Goal: Information Seeking & Learning: Find specific fact

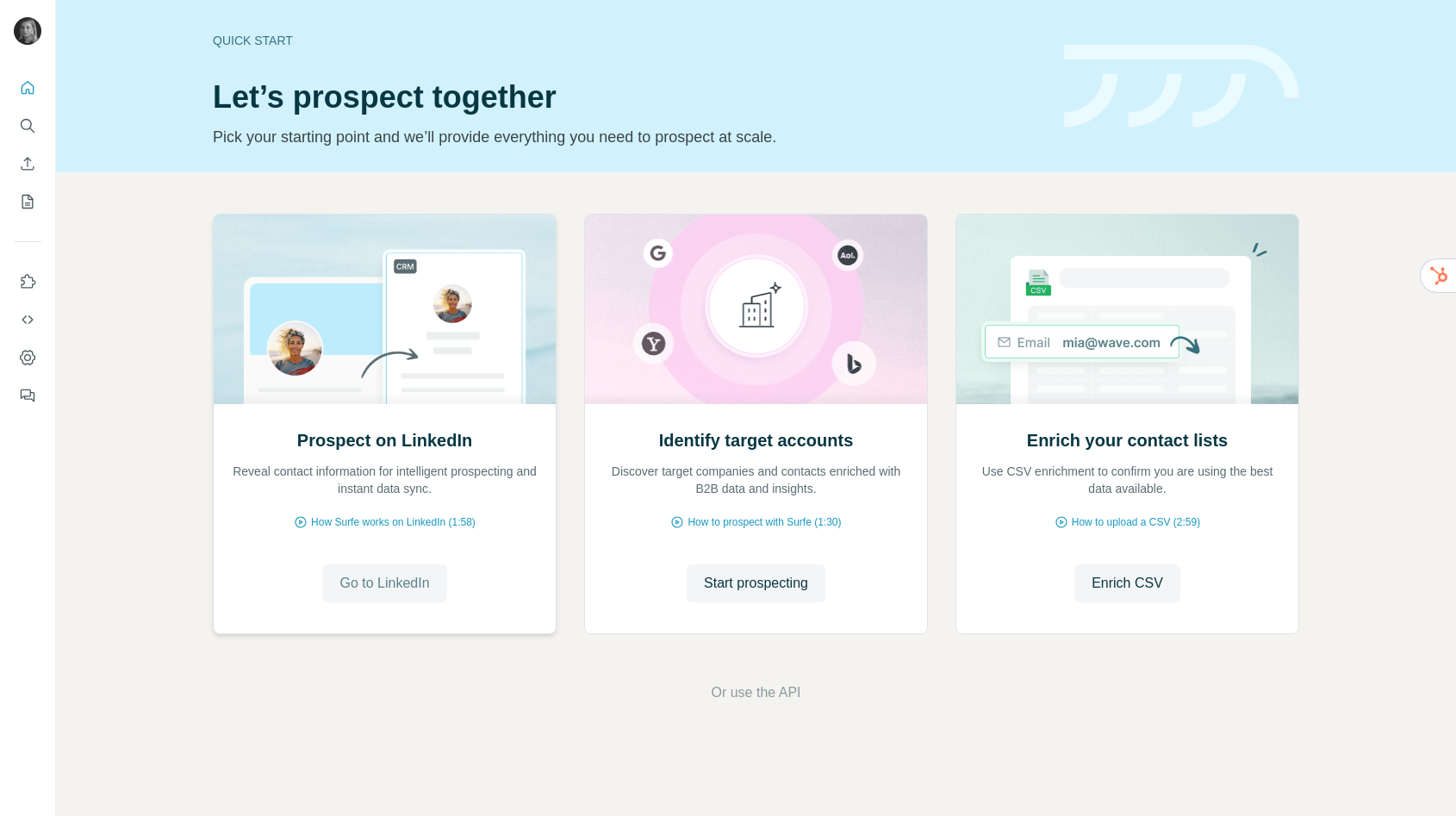
click at [386, 571] on button "Go to LinkedIn" at bounding box center [384, 583] width 124 height 38
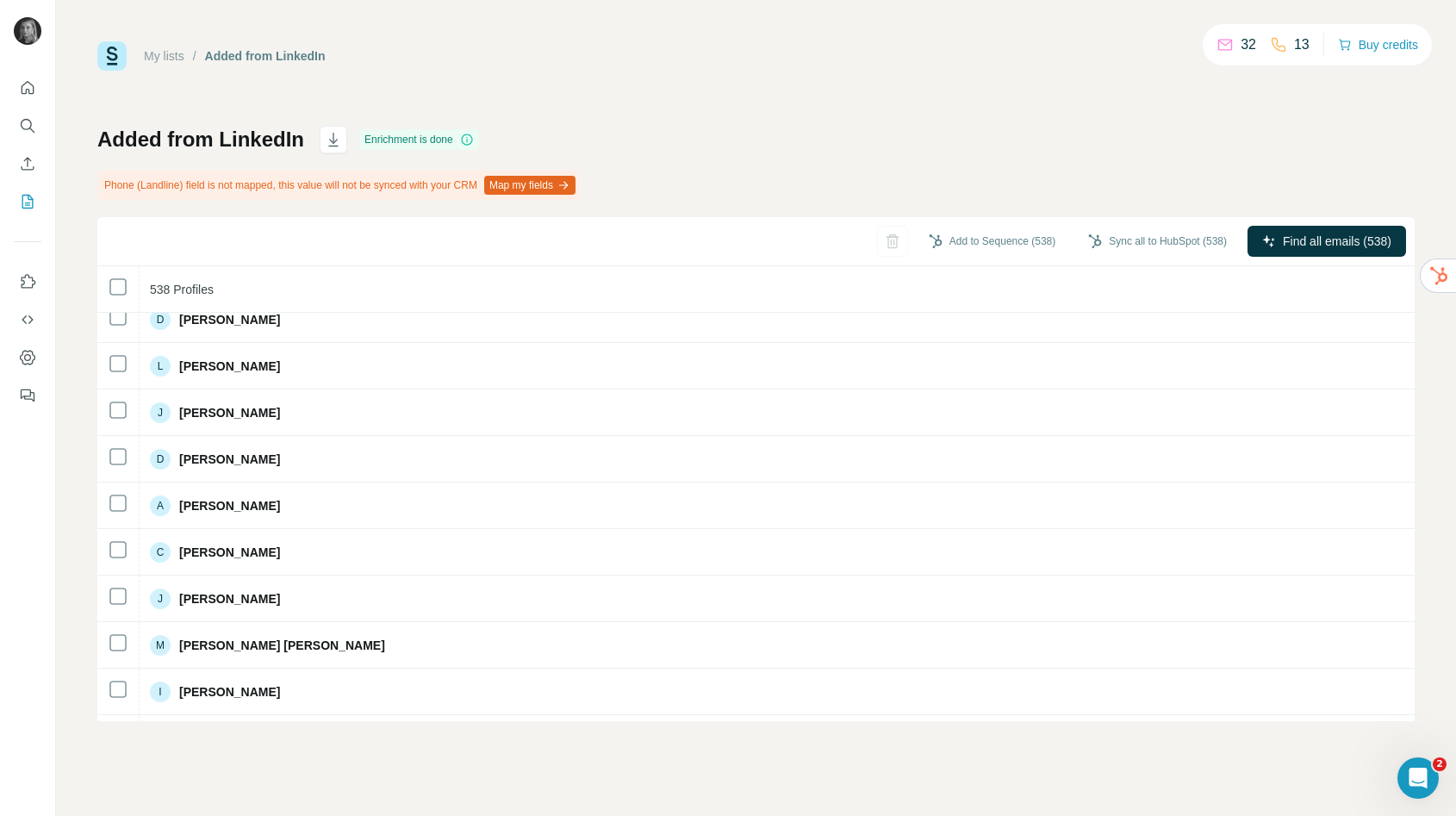
scroll to position [4817, 0]
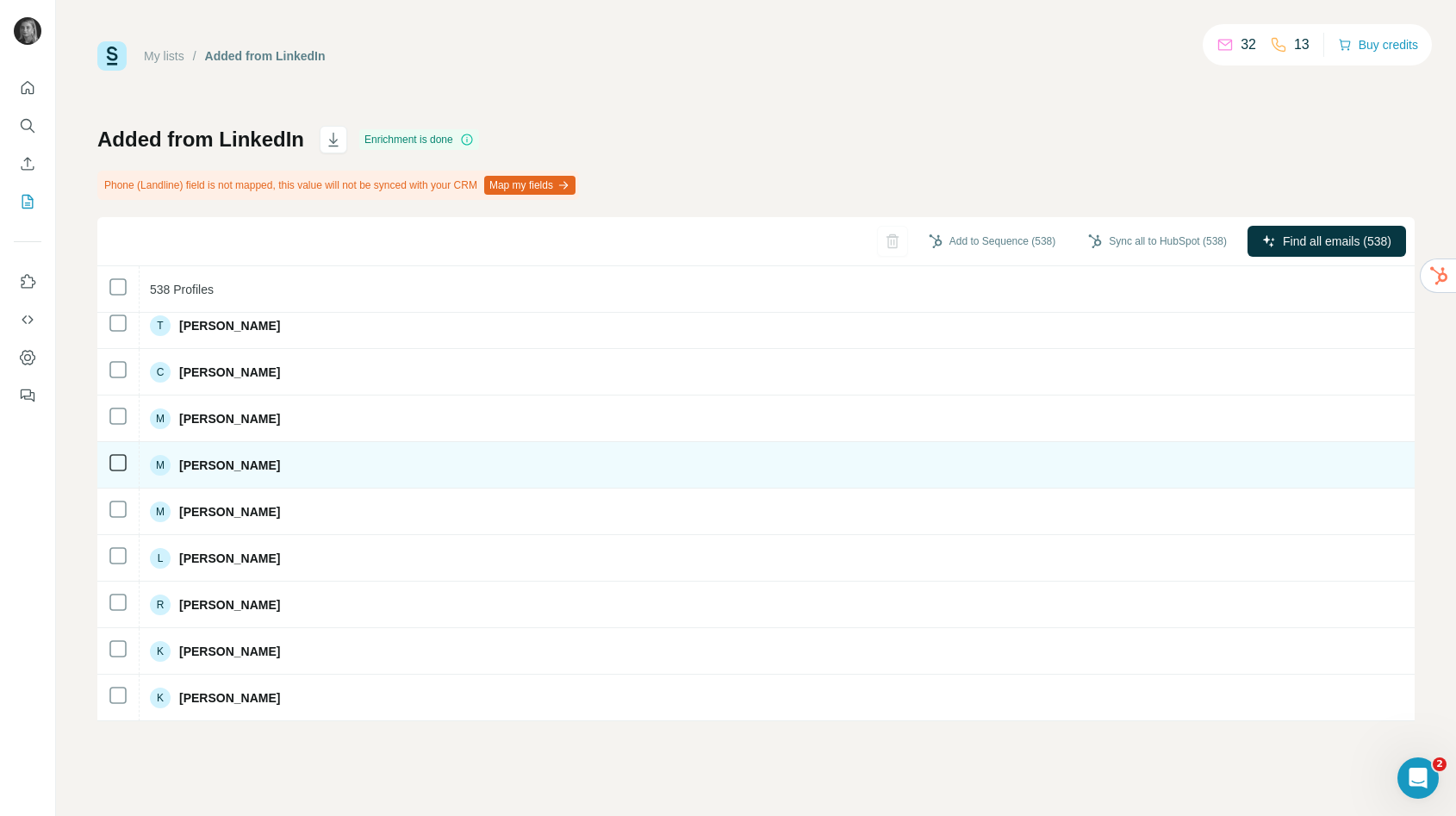
scroll to position [8471, 0]
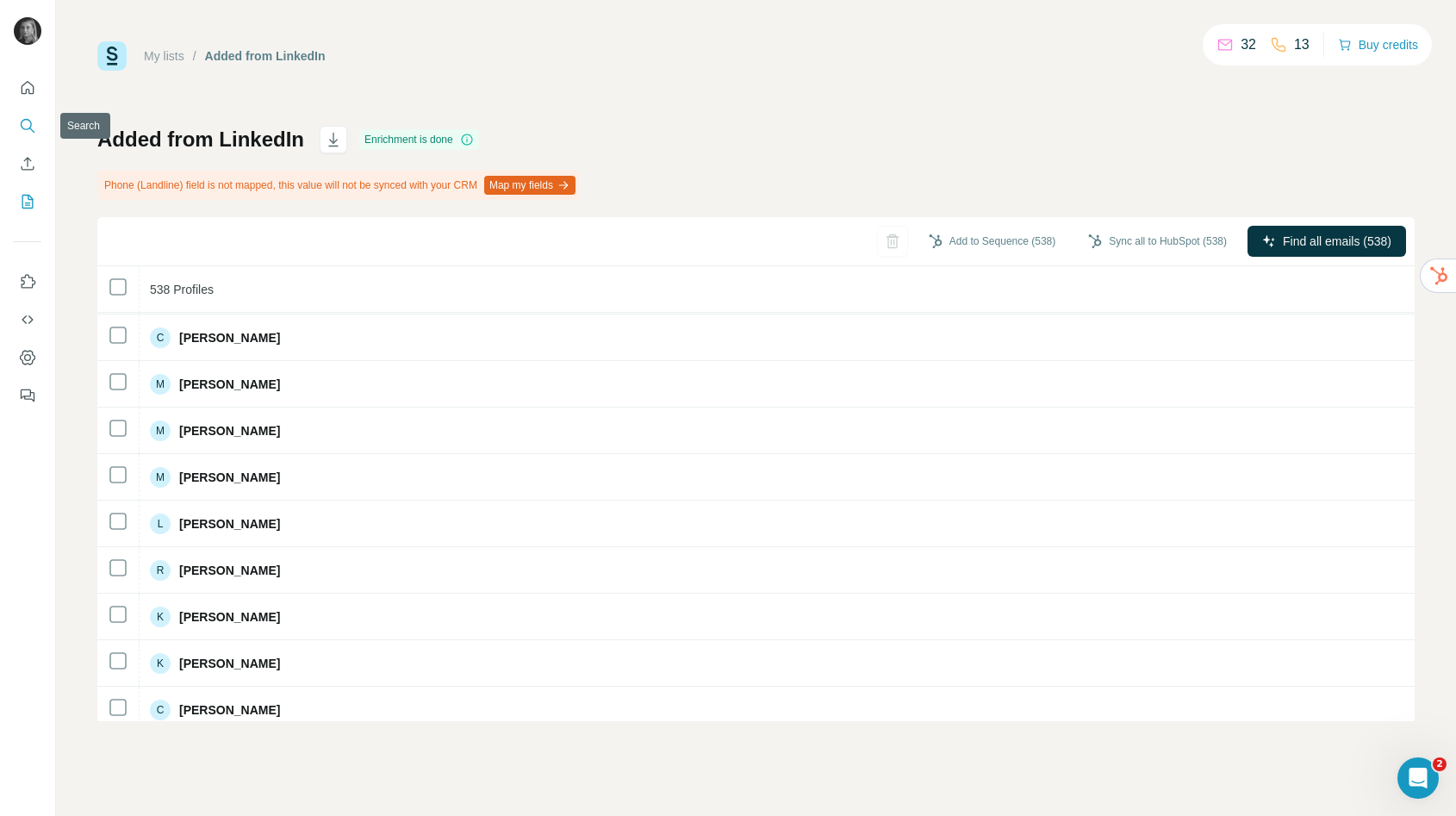
click at [28, 123] on icon "Search" at bounding box center [27, 126] width 17 height 17
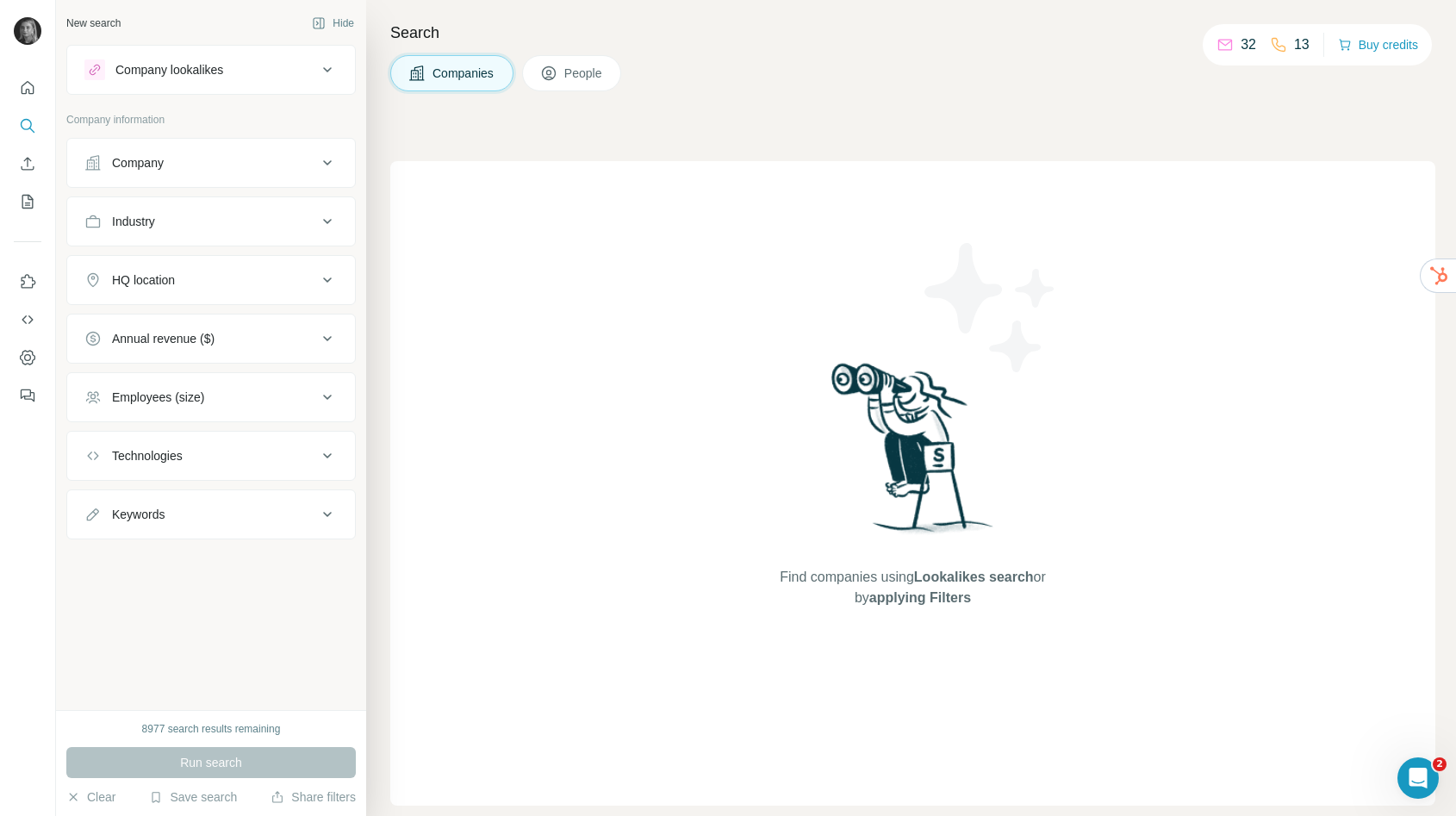
click at [174, 166] on div "Company" at bounding box center [201, 162] width 233 height 17
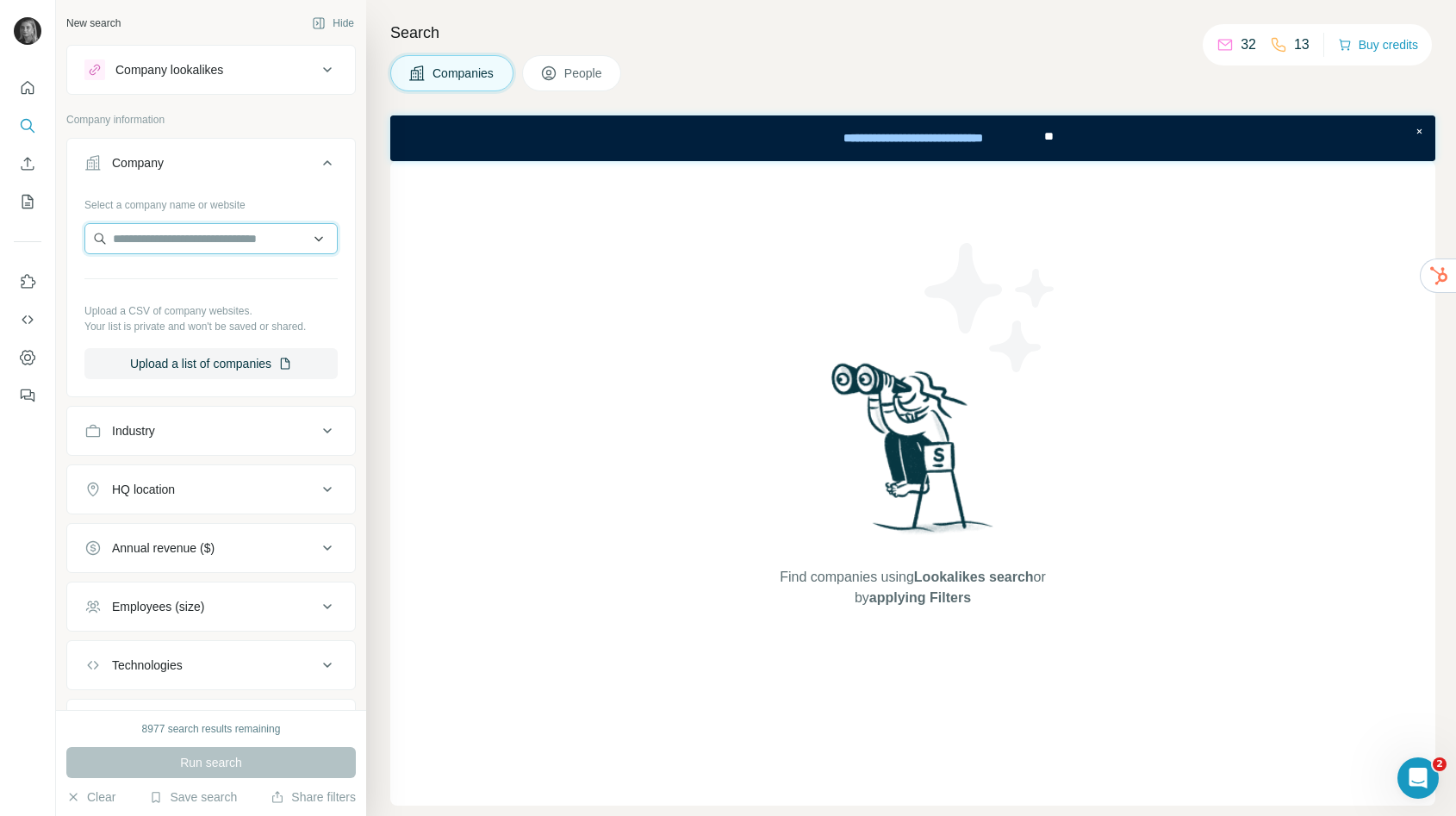
click at [176, 242] on input "text" at bounding box center [211, 239] width 253 height 31
type input "*"
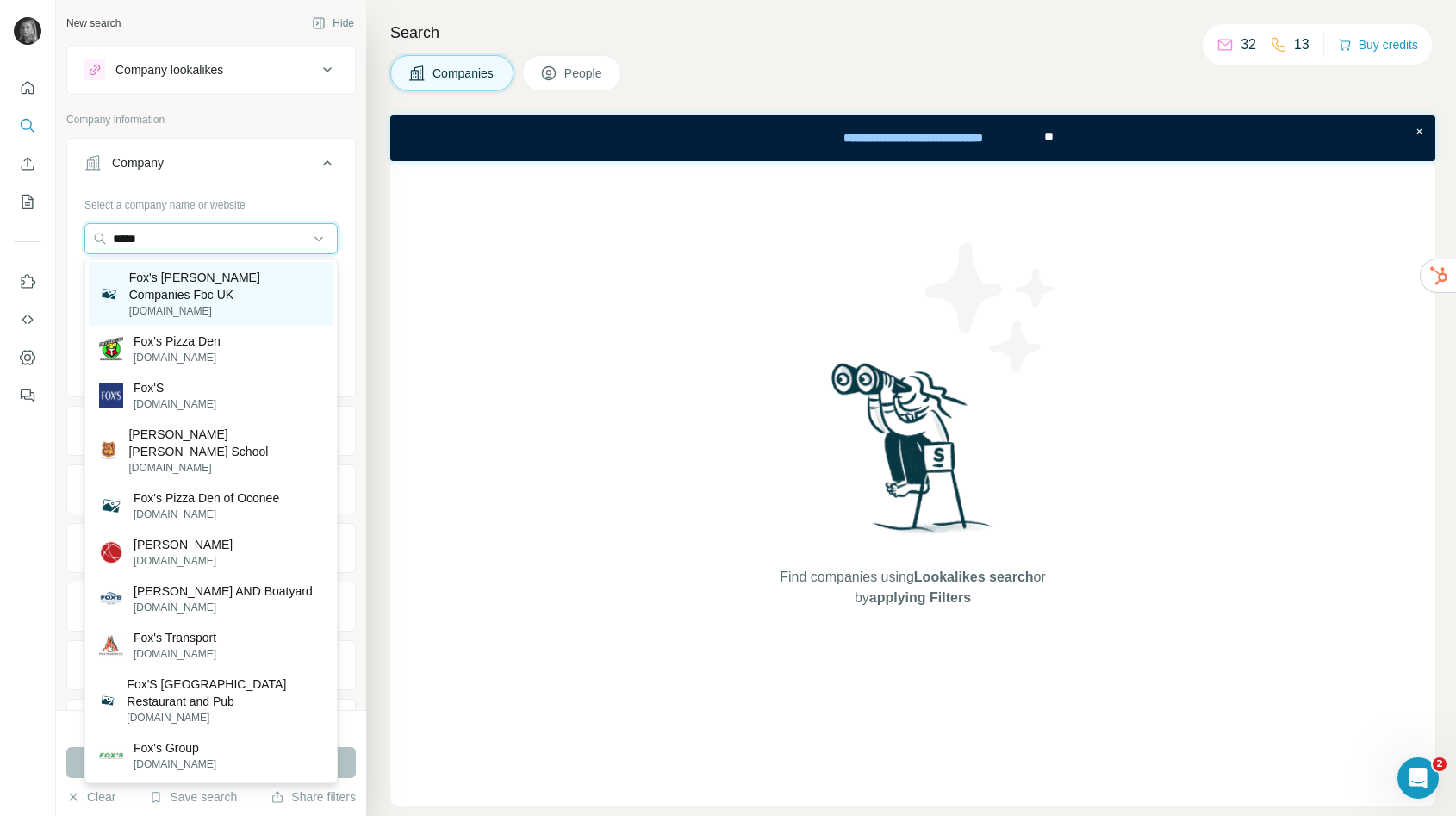
type input "*****"
click at [202, 303] on p "fbc-uk.com" at bounding box center [226, 311] width 194 height 16
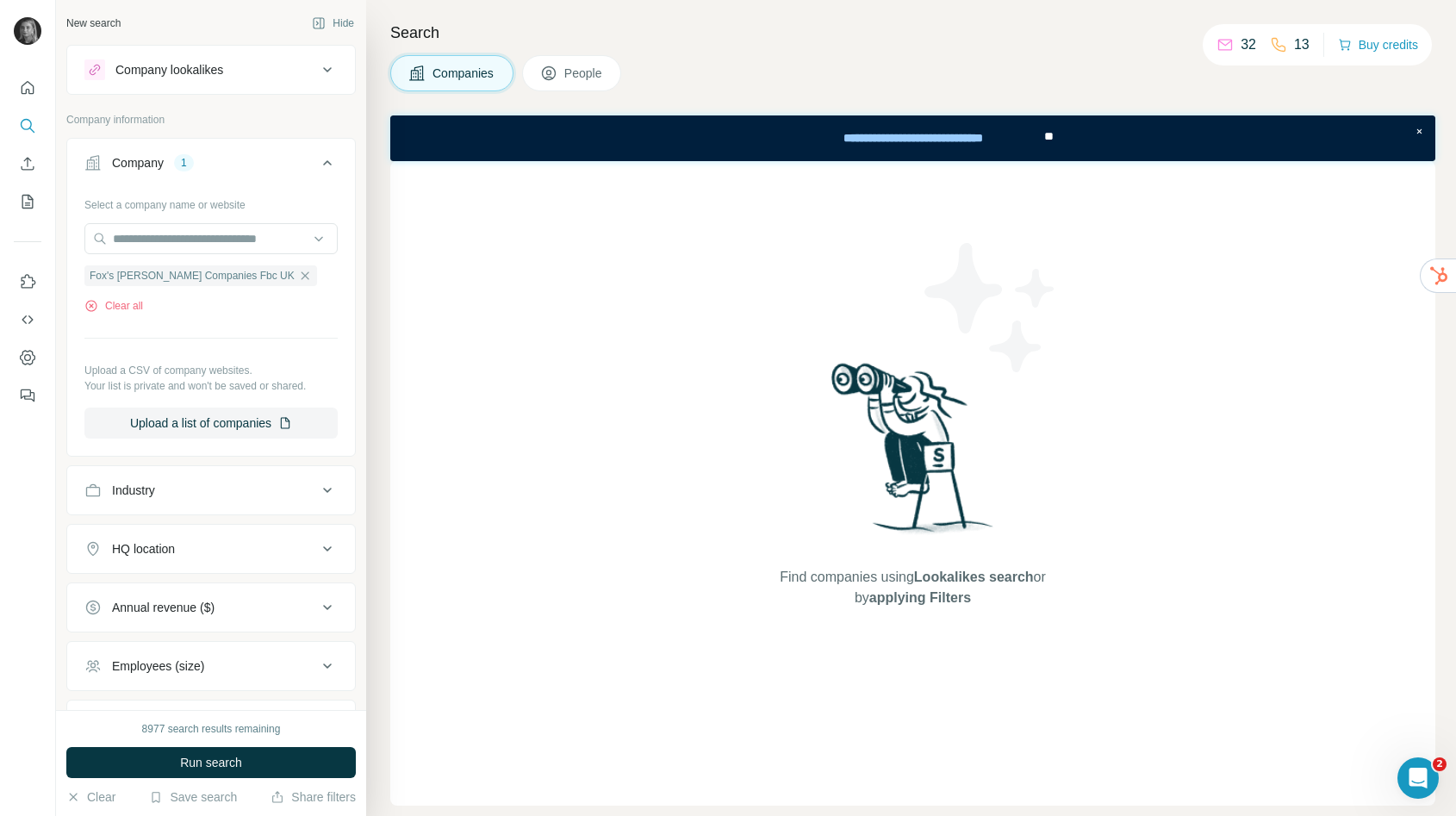
click at [575, 65] on span "People" at bounding box center [584, 73] width 39 height 17
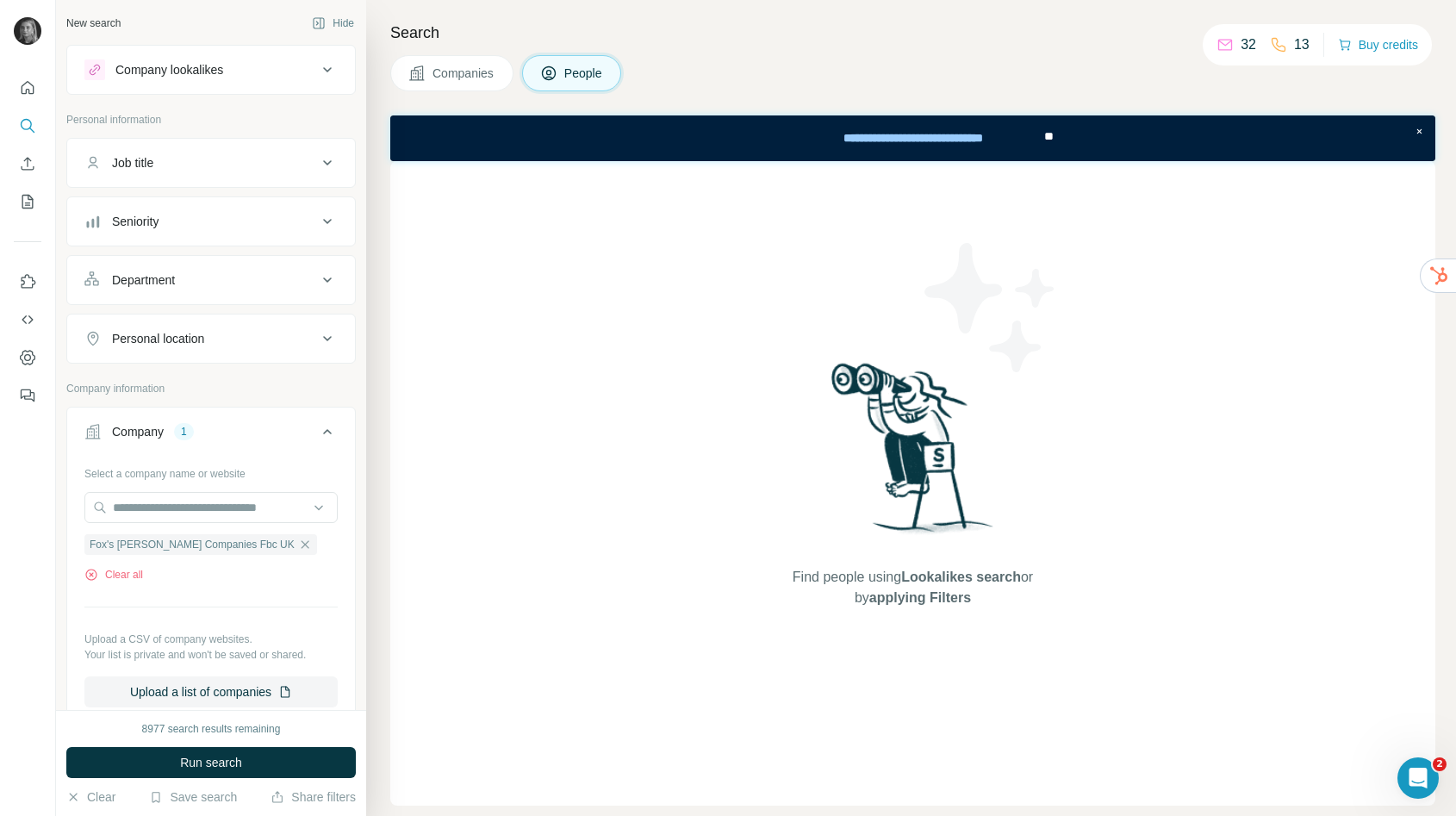
click at [237, 67] on div "Company lookalikes" at bounding box center [201, 70] width 233 height 21
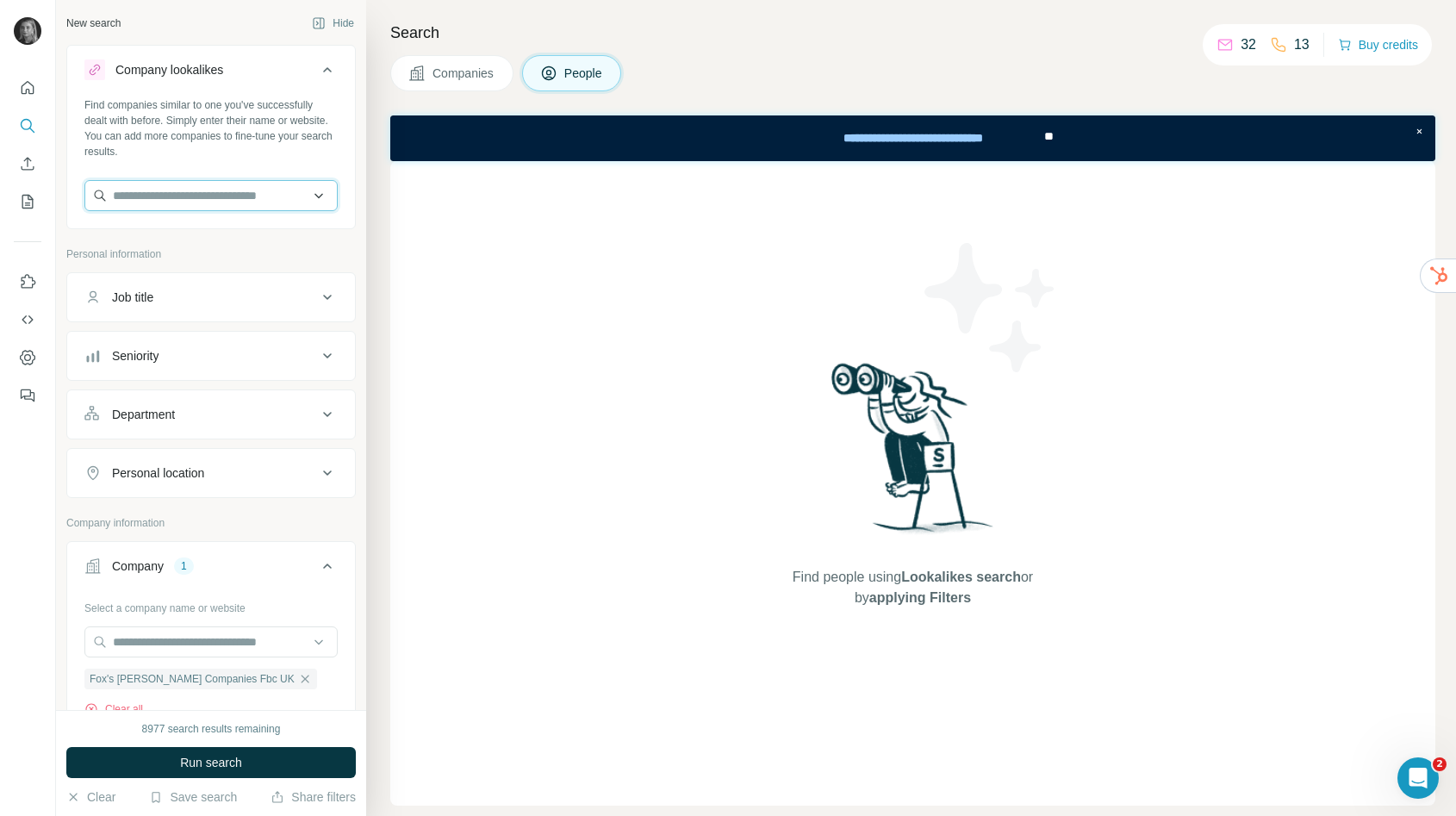
click at [232, 193] on input "text" at bounding box center [211, 196] width 253 height 31
click at [165, 314] on button "Job title" at bounding box center [211, 297] width 288 height 41
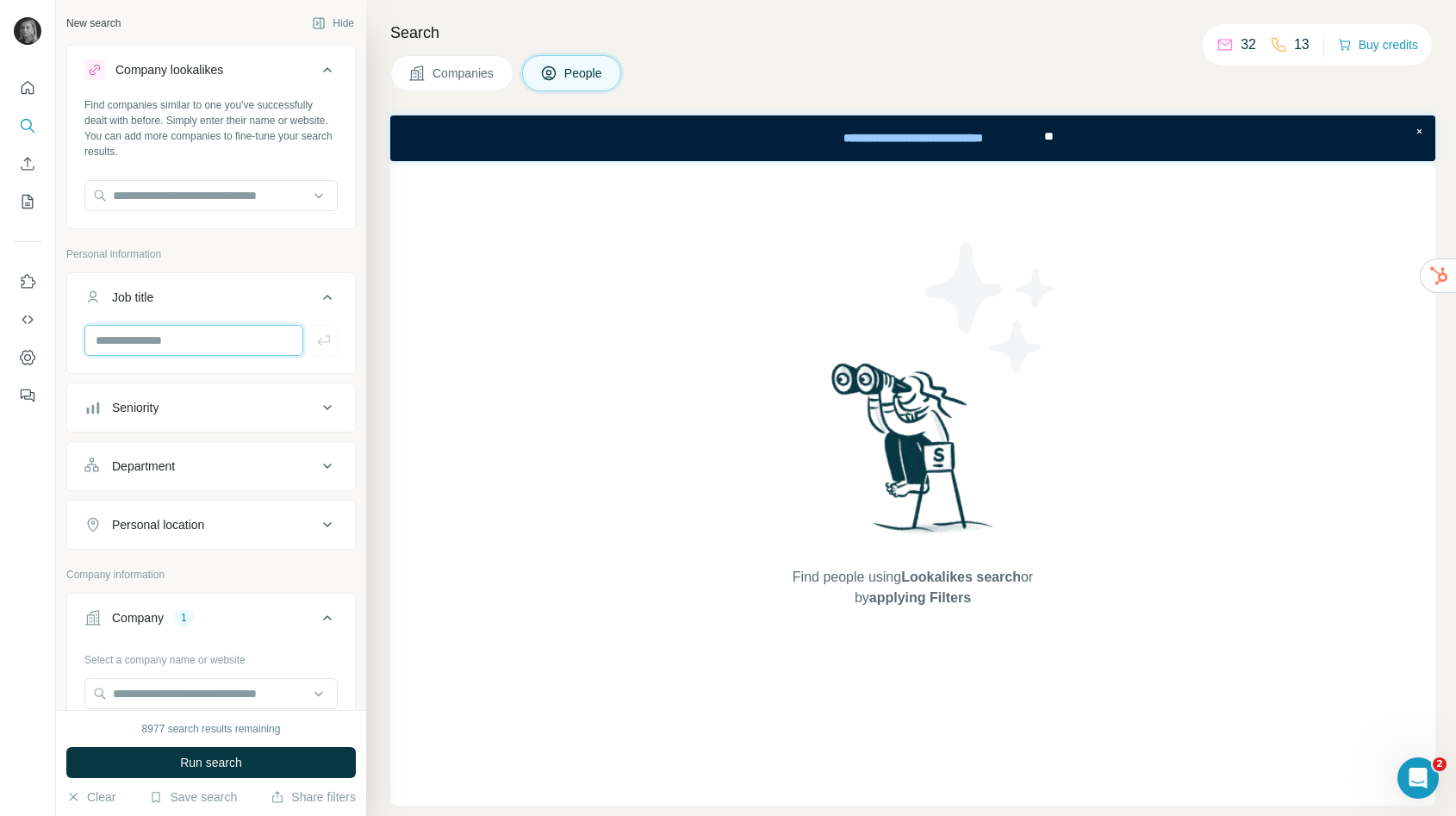
click at [183, 340] on input "text" at bounding box center [193, 340] width 219 height 31
type input "**********"
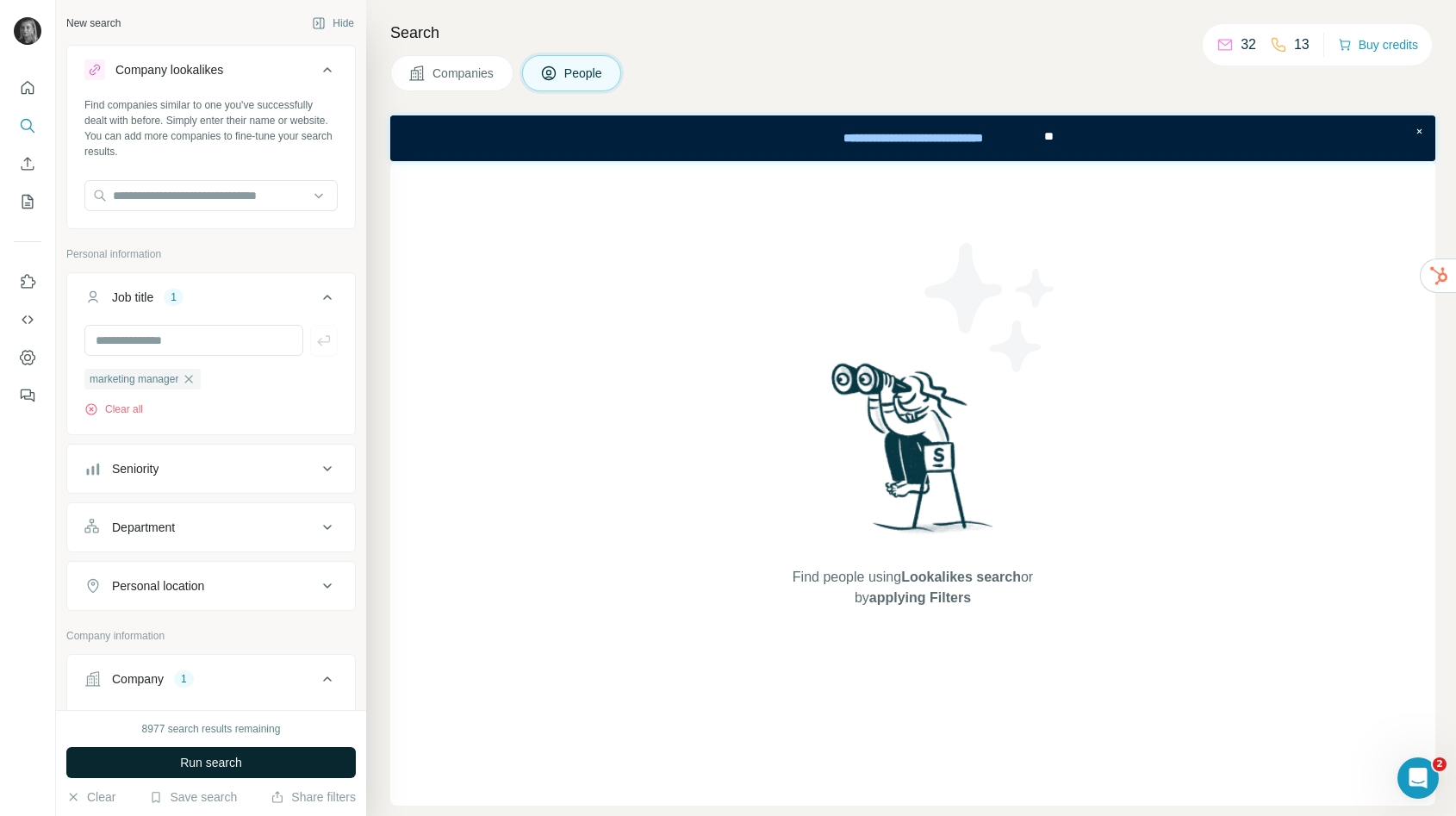
click at [205, 773] on button "Run search" at bounding box center [211, 763] width 290 height 31
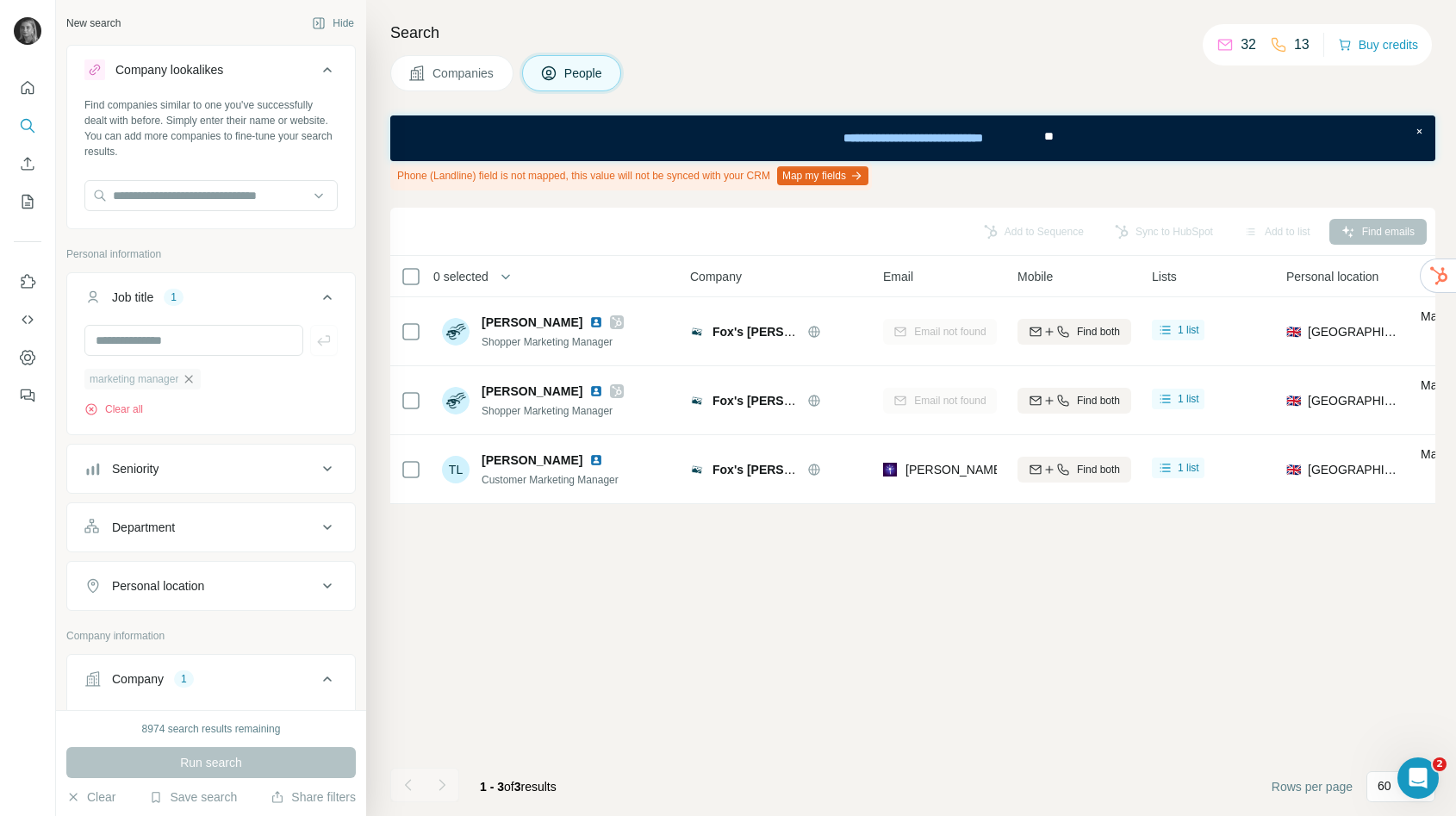
click at [195, 379] on icon "button" at bounding box center [188, 379] width 14 height 14
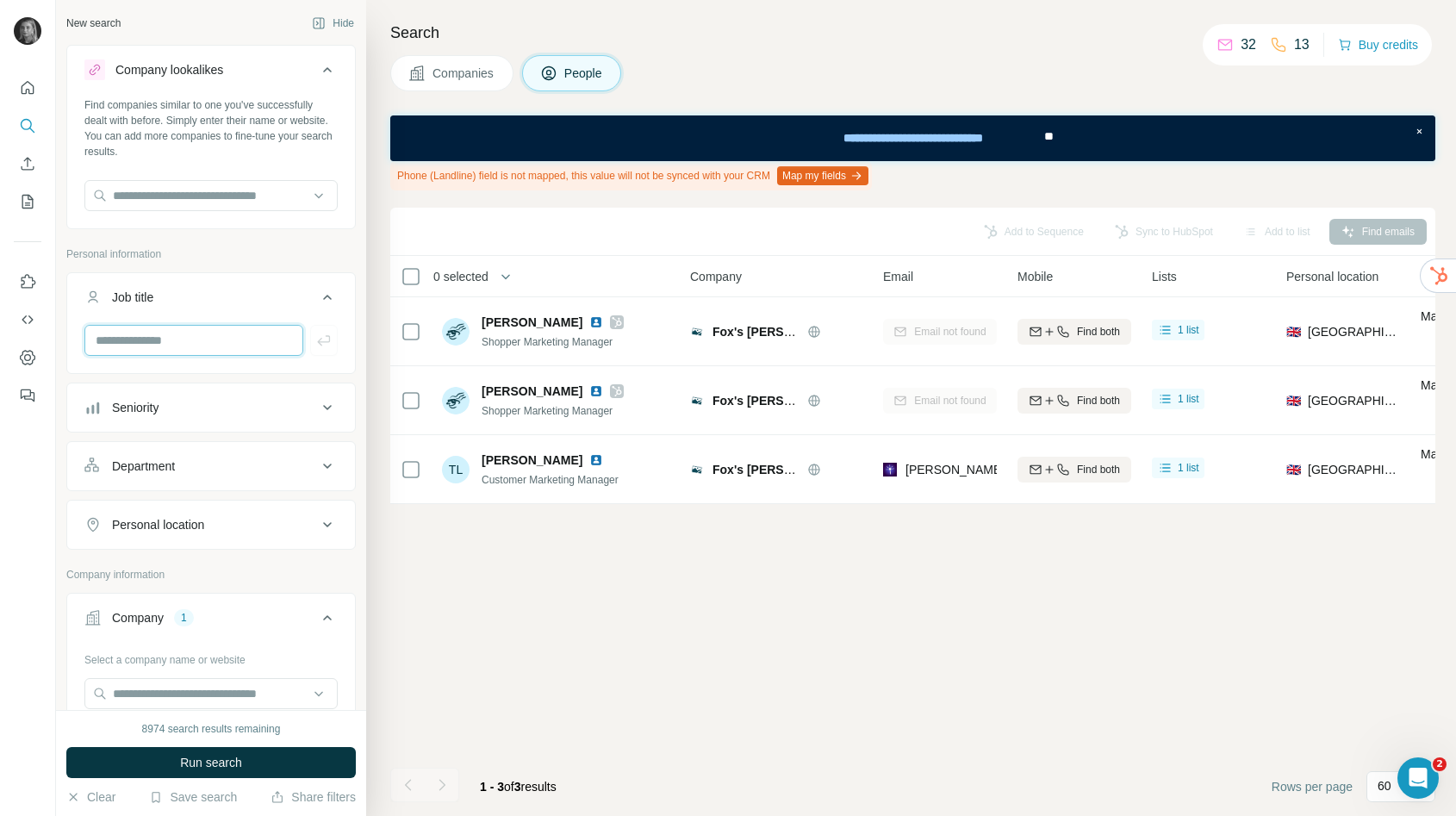
click at [196, 337] on input "text" at bounding box center [193, 340] width 219 height 31
type input "**********"
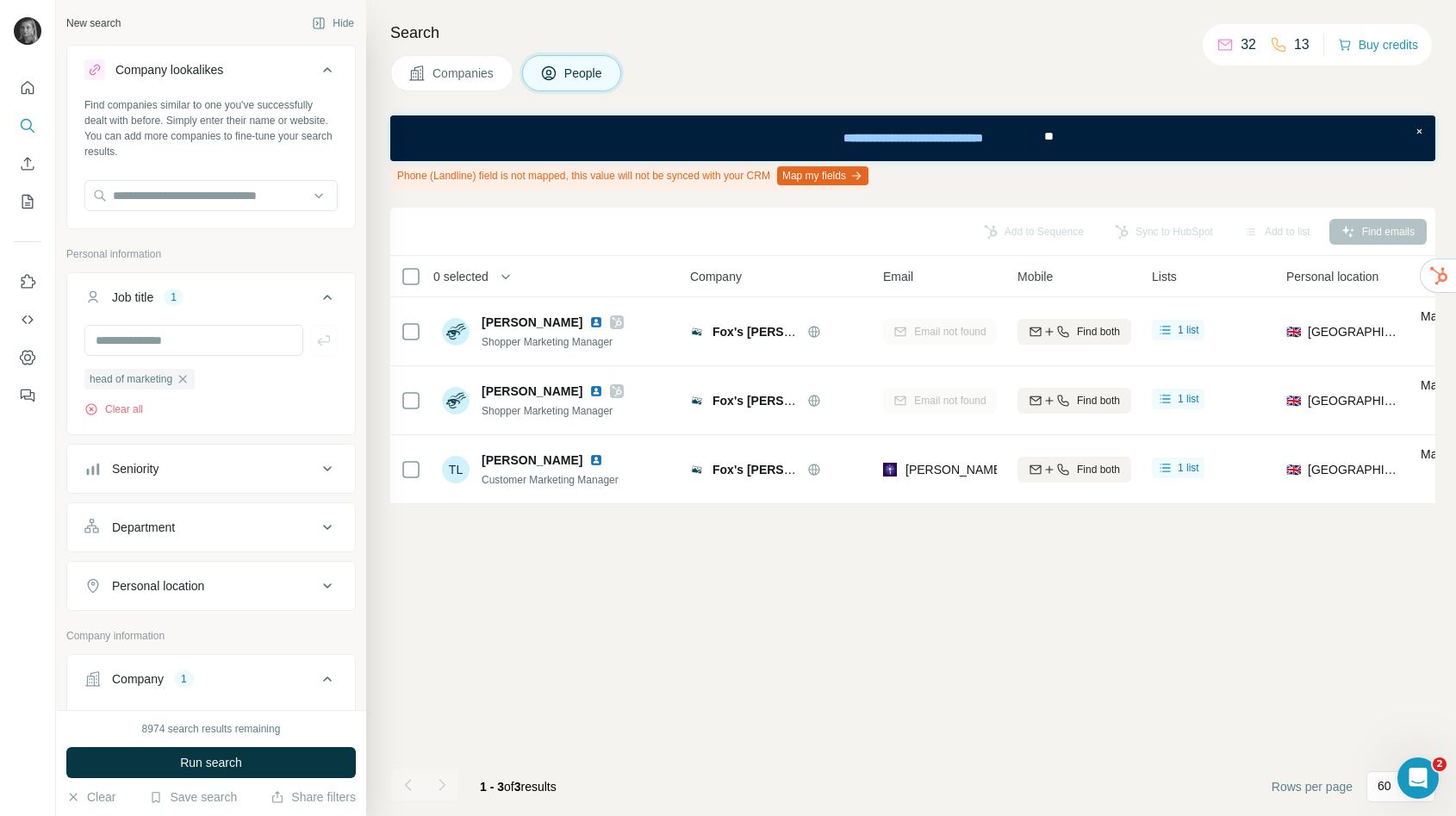
click at [264, 762] on button "Run search" at bounding box center [211, 763] width 290 height 31
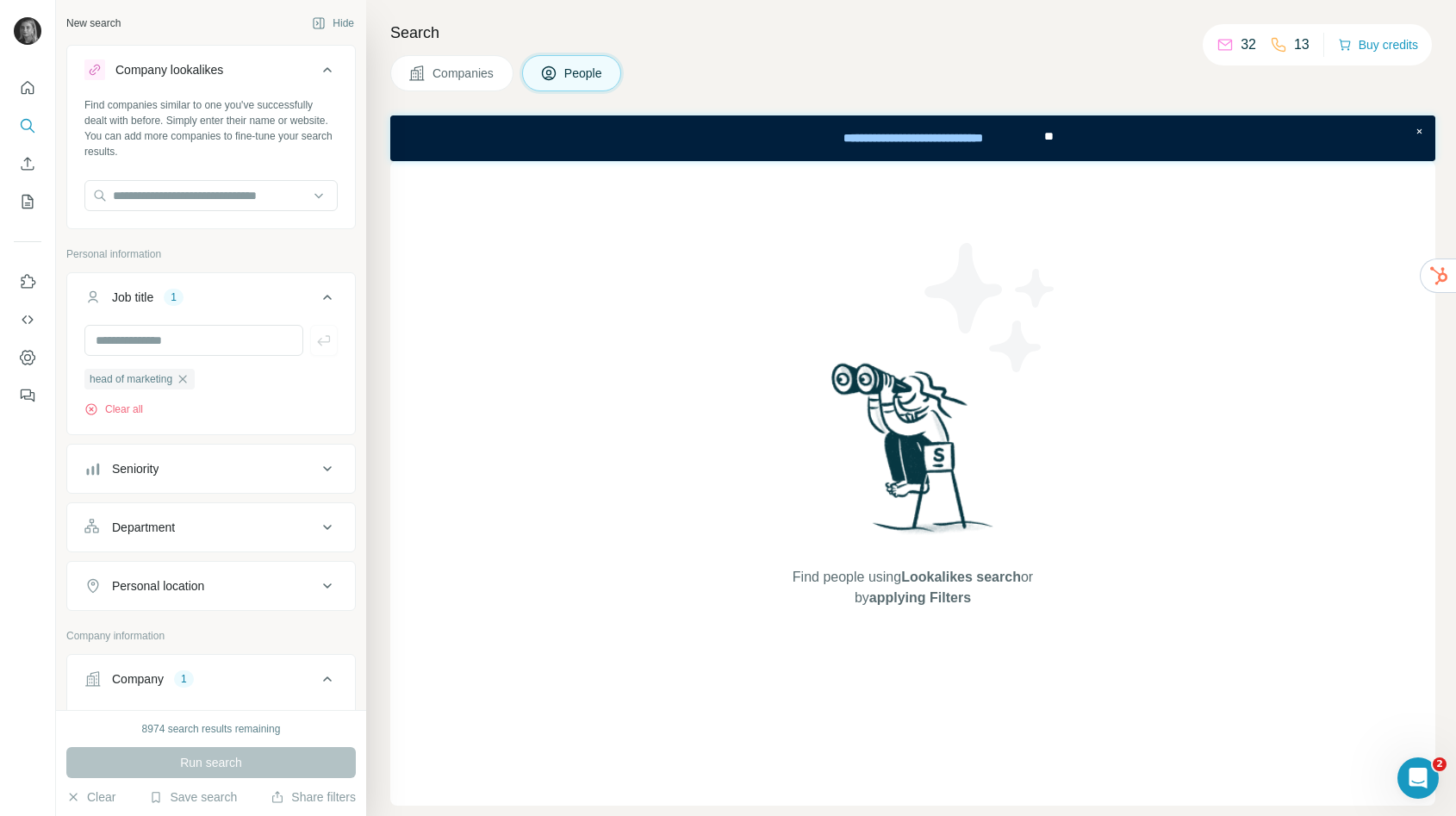
click at [470, 62] on button "Companies" at bounding box center [452, 72] width 123 height 36
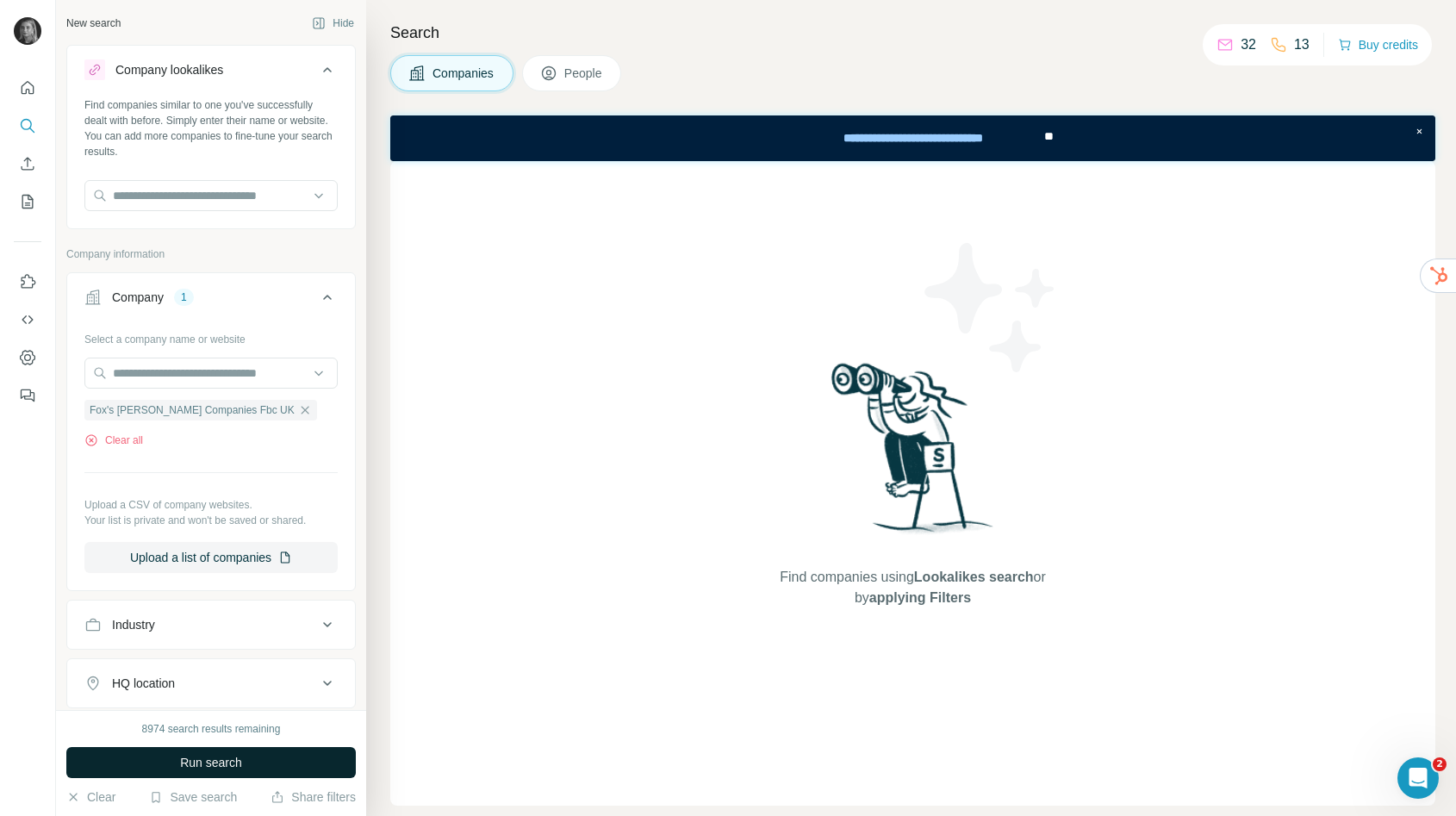
click at [216, 754] on button "Run search" at bounding box center [211, 763] width 290 height 31
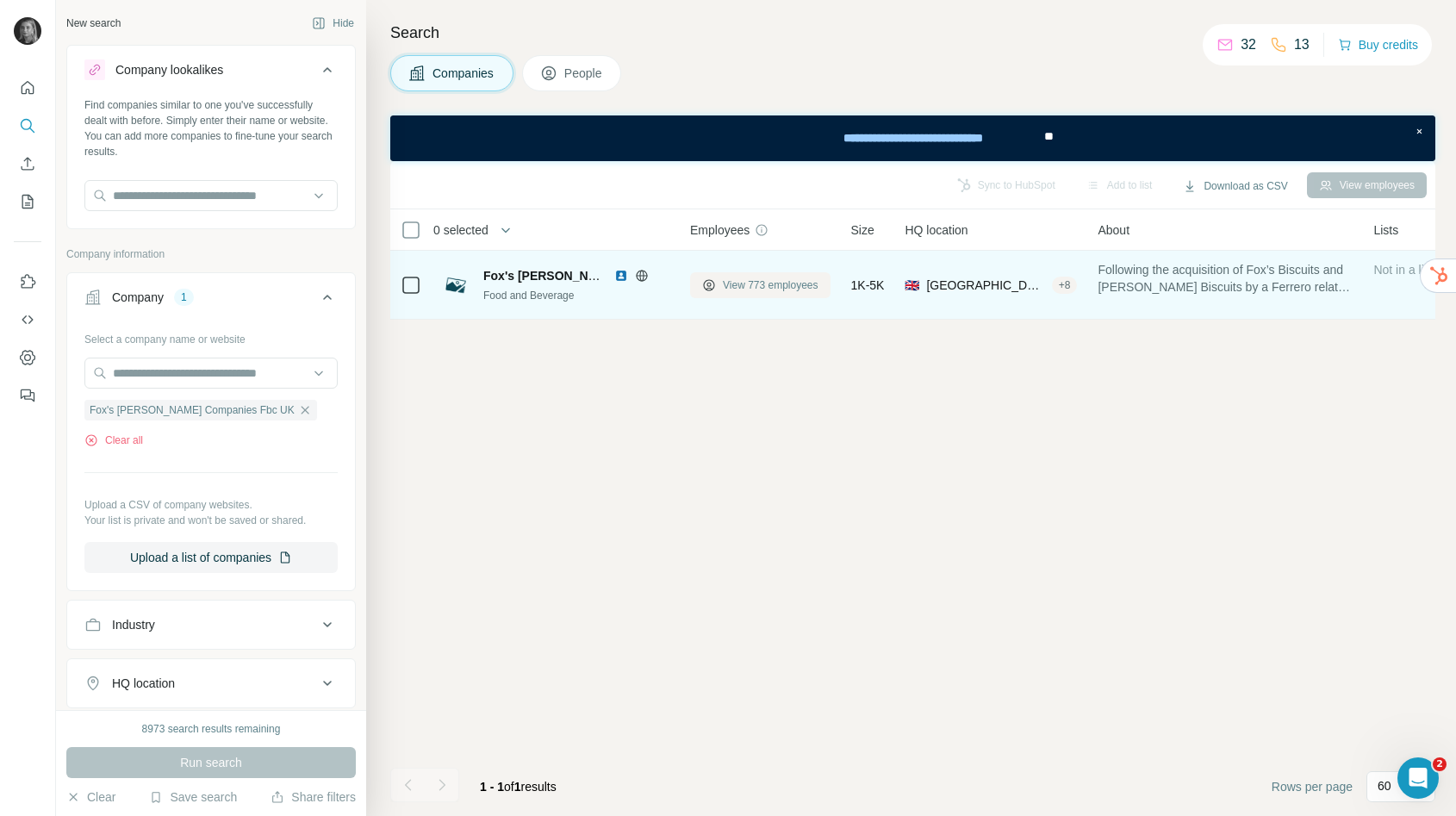
click at [745, 286] on span "View 773 employees" at bounding box center [771, 285] width 95 height 16
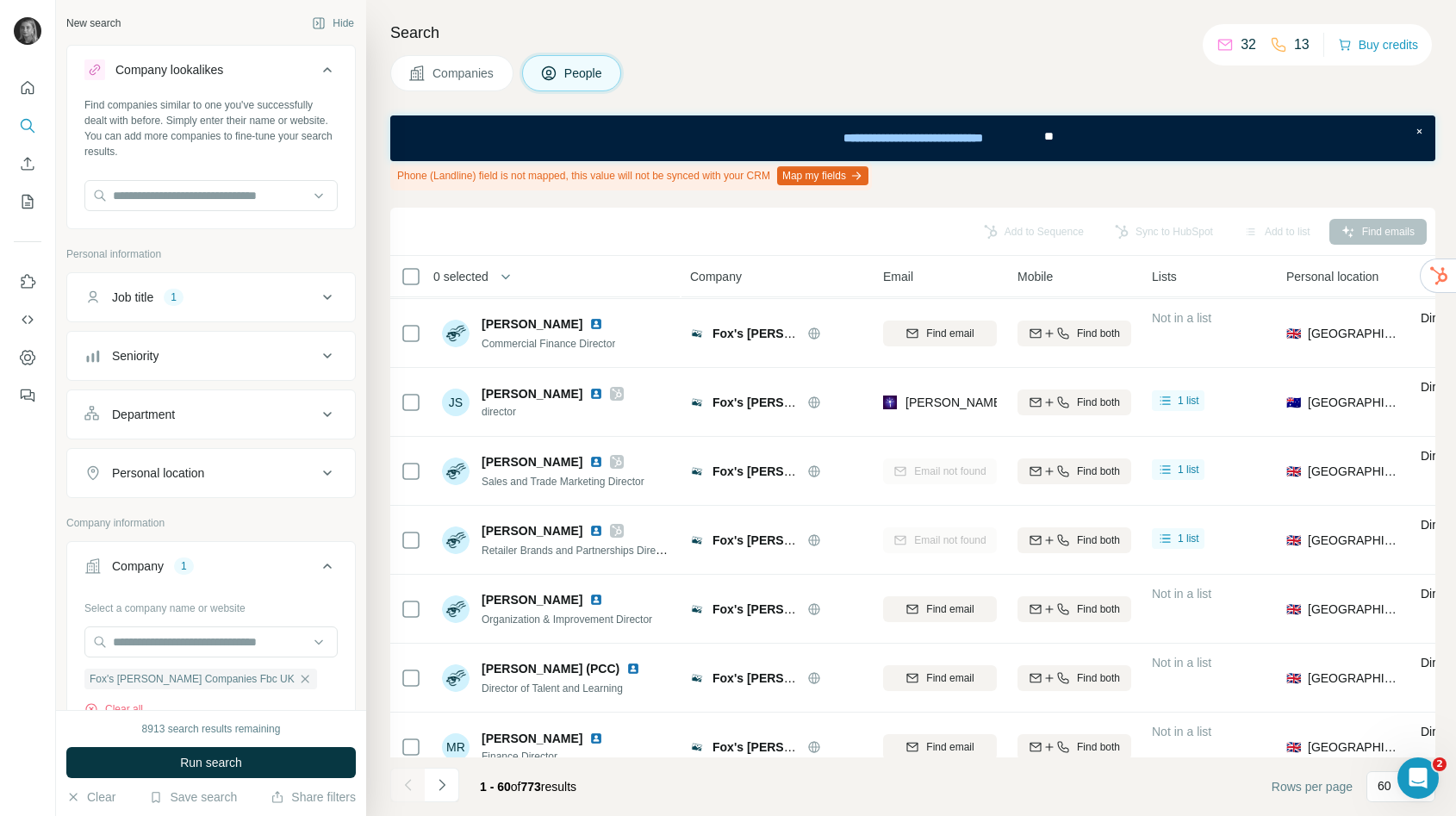
scroll to position [3678, 0]
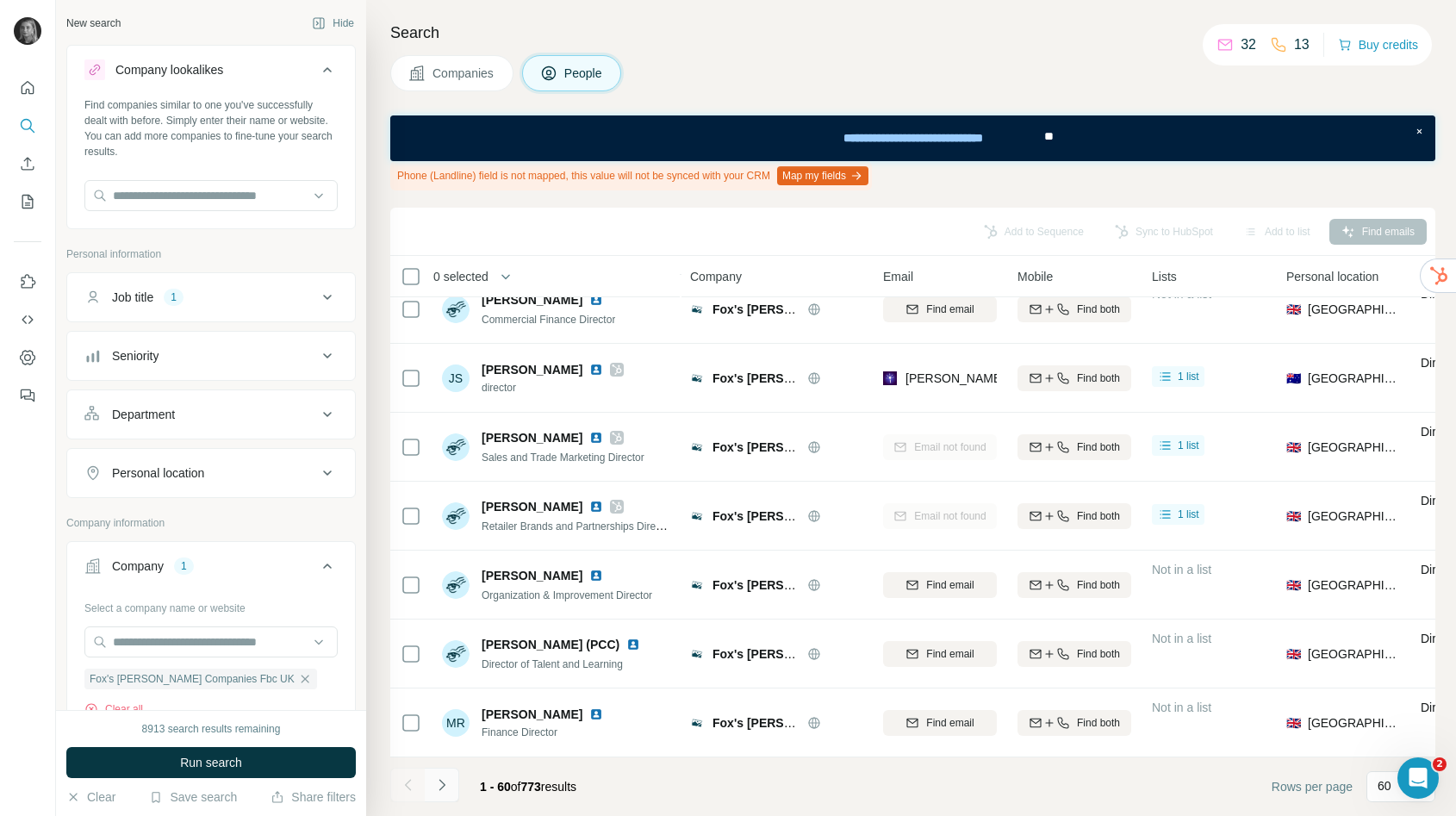
click at [437, 784] on icon "Navigate to next page" at bounding box center [442, 785] width 17 height 17
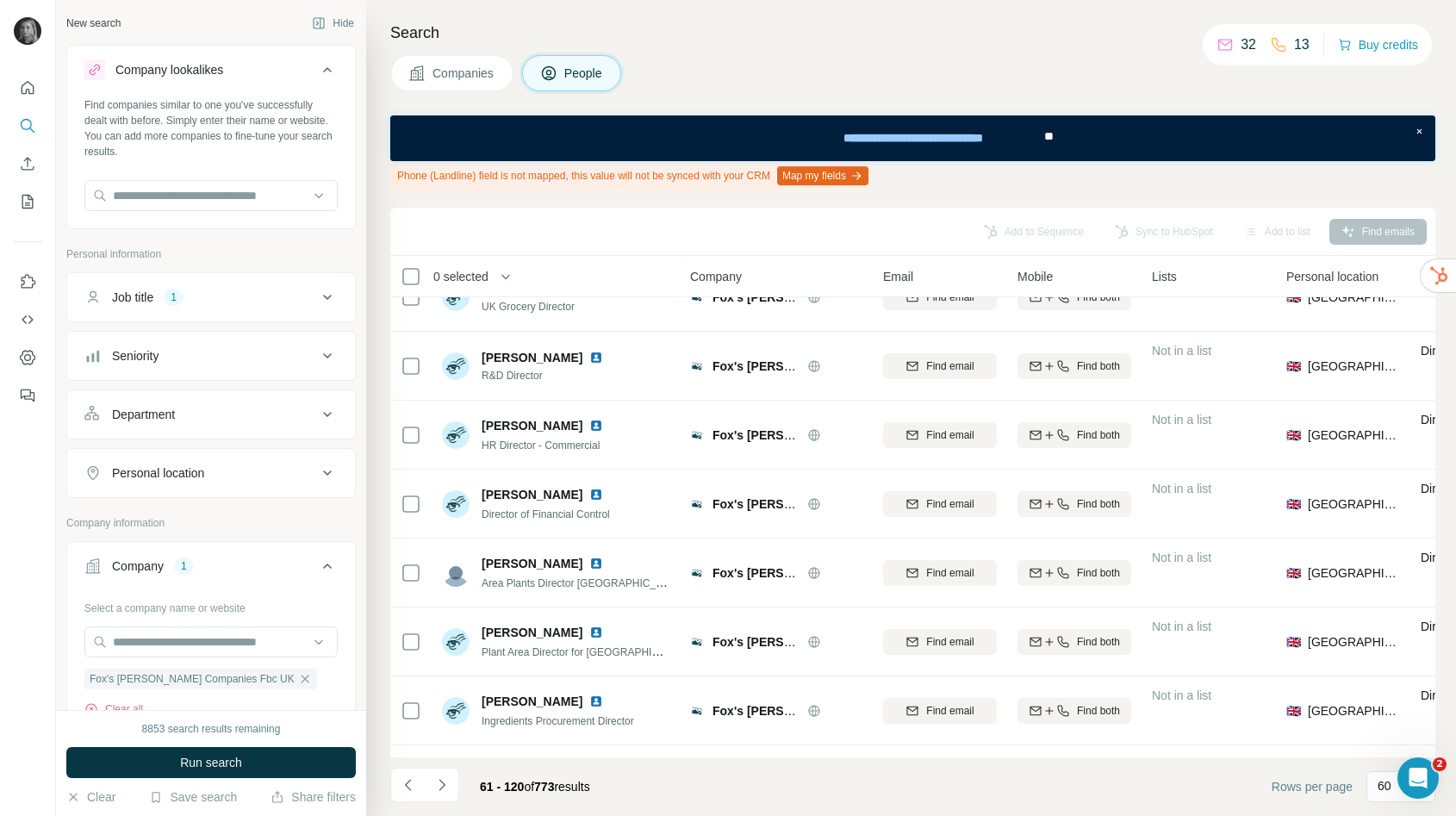
scroll to position [809, 0]
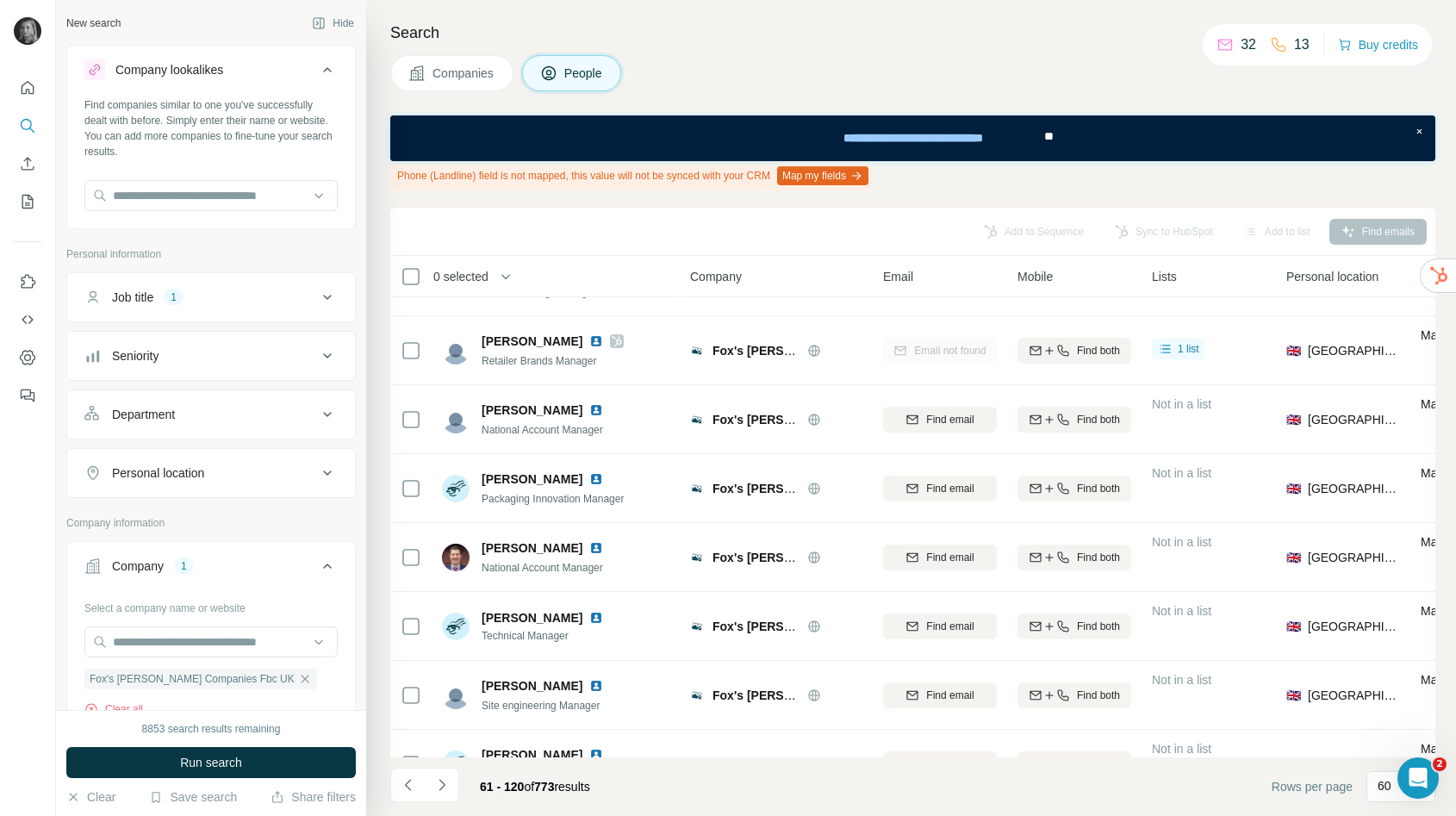
click at [234, 288] on button "Job title 1" at bounding box center [211, 297] width 288 height 41
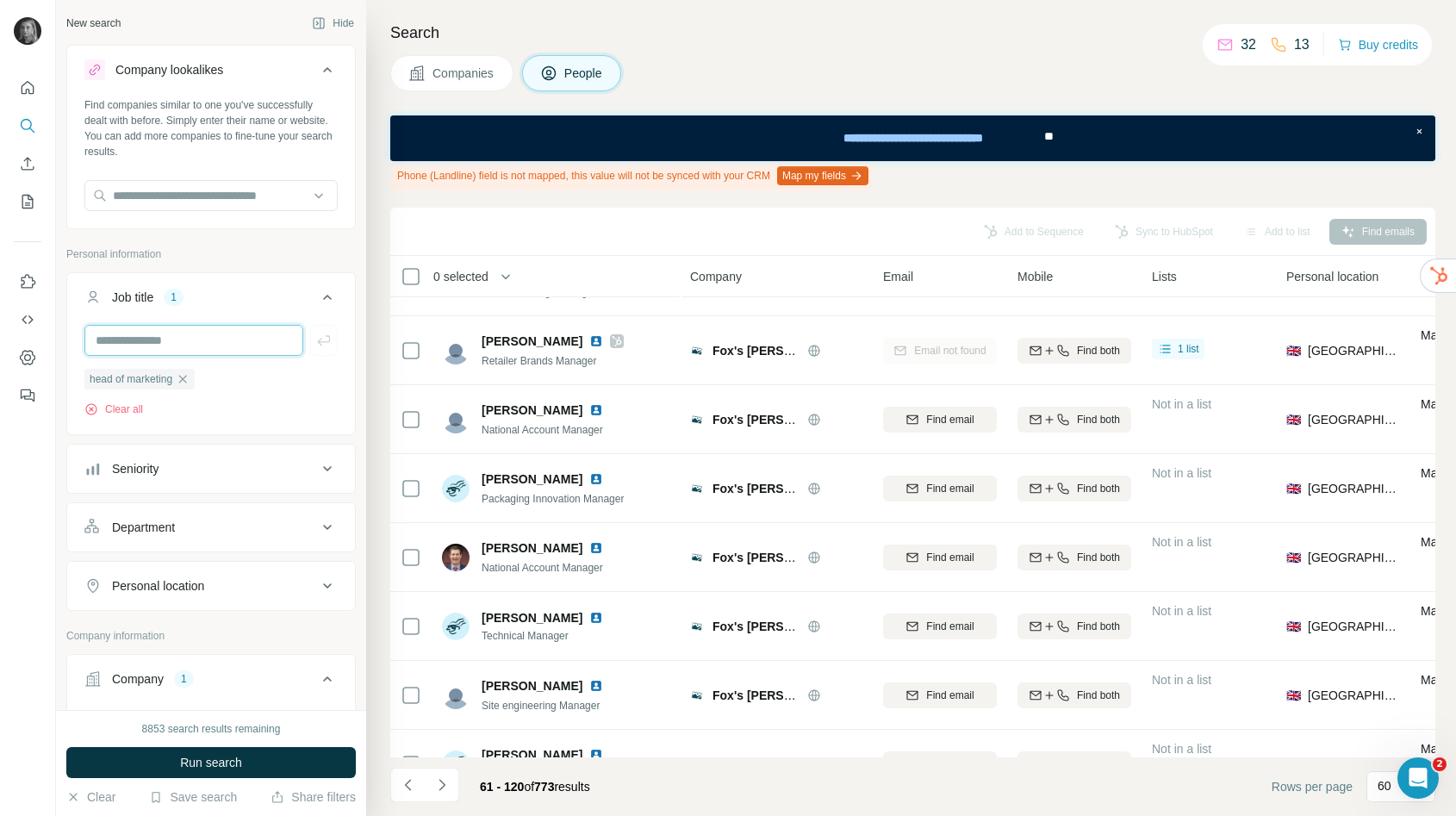
click at [227, 342] on input "text" at bounding box center [193, 340] width 219 height 31
click at [148, 382] on span "head of marketing" at bounding box center [131, 379] width 82 height 16
click at [185, 380] on icon "button" at bounding box center [182, 379] width 14 height 14
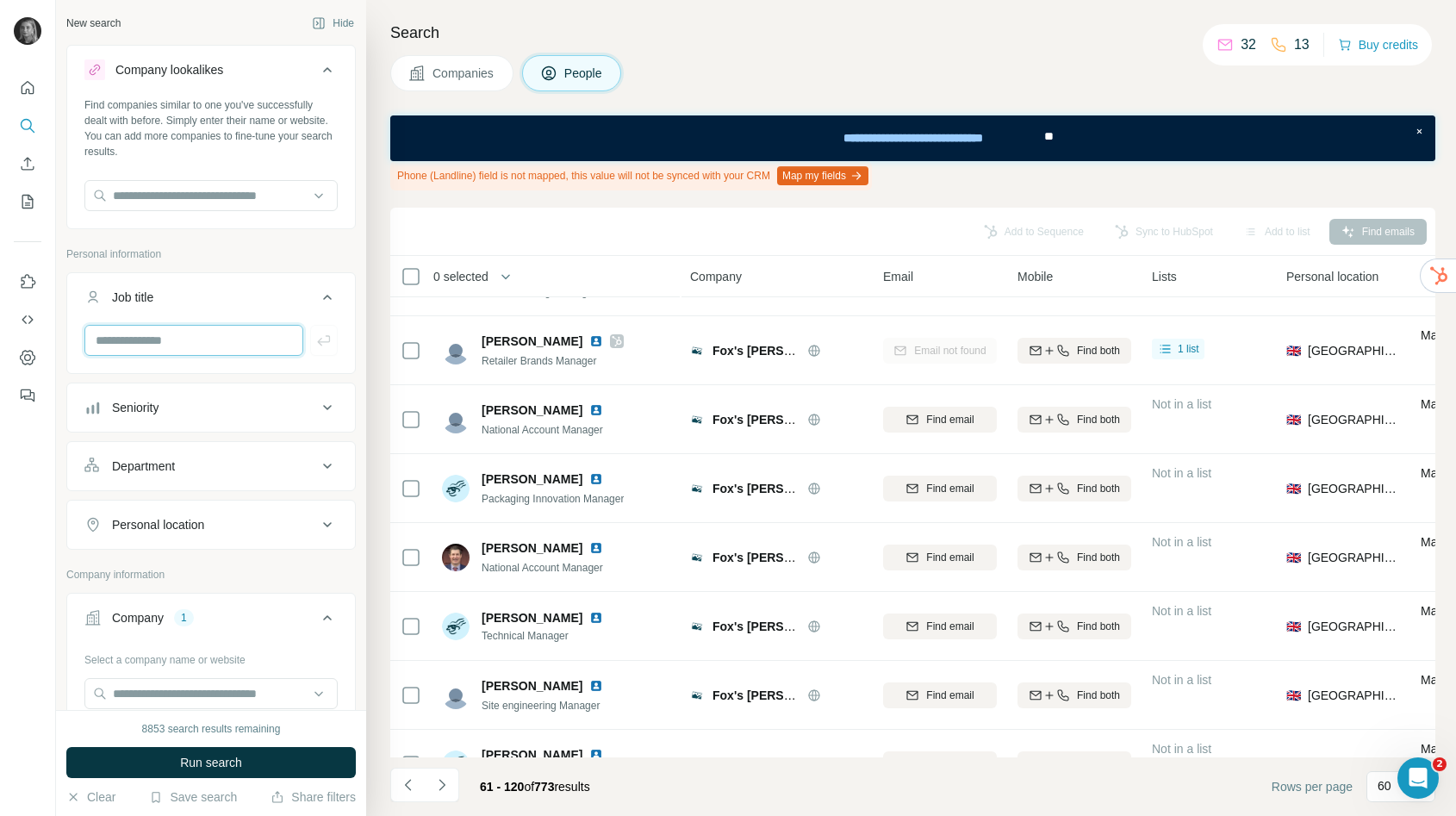
click at [183, 342] on input "text" at bounding box center [193, 340] width 219 height 31
type input "*********"
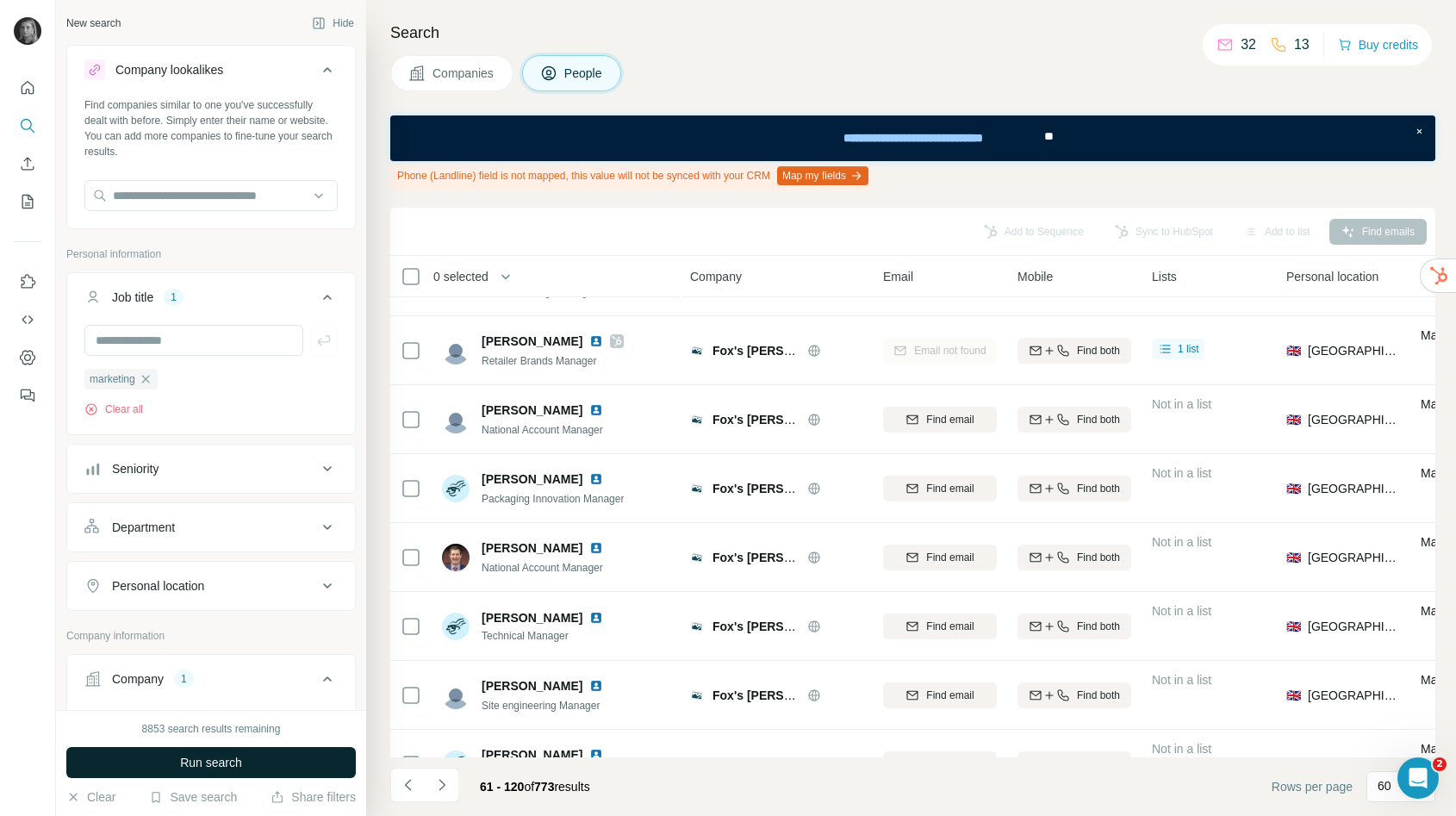
click at [226, 767] on span "Run search" at bounding box center [212, 763] width 62 height 17
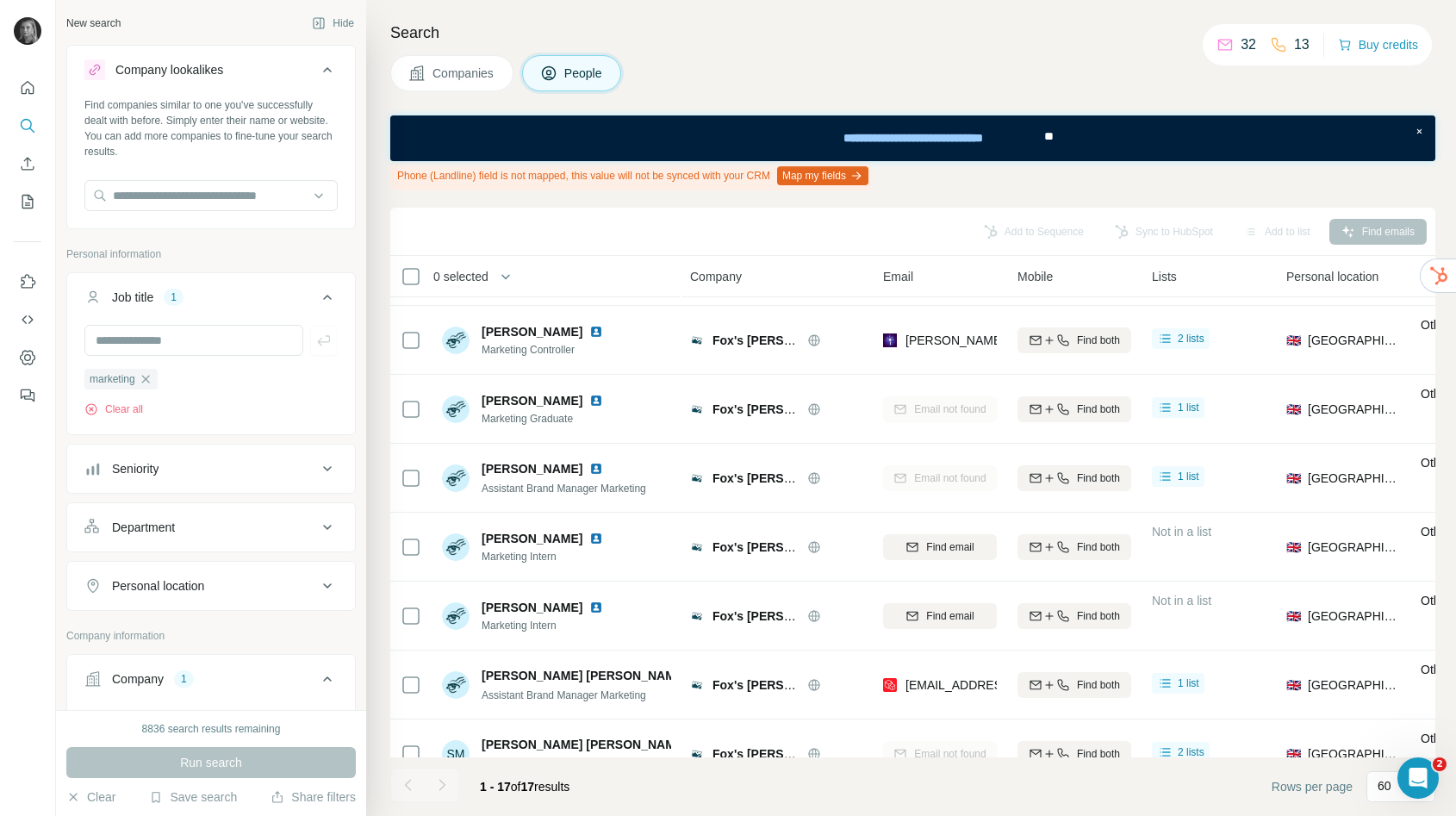
scroll to position [546, 0]
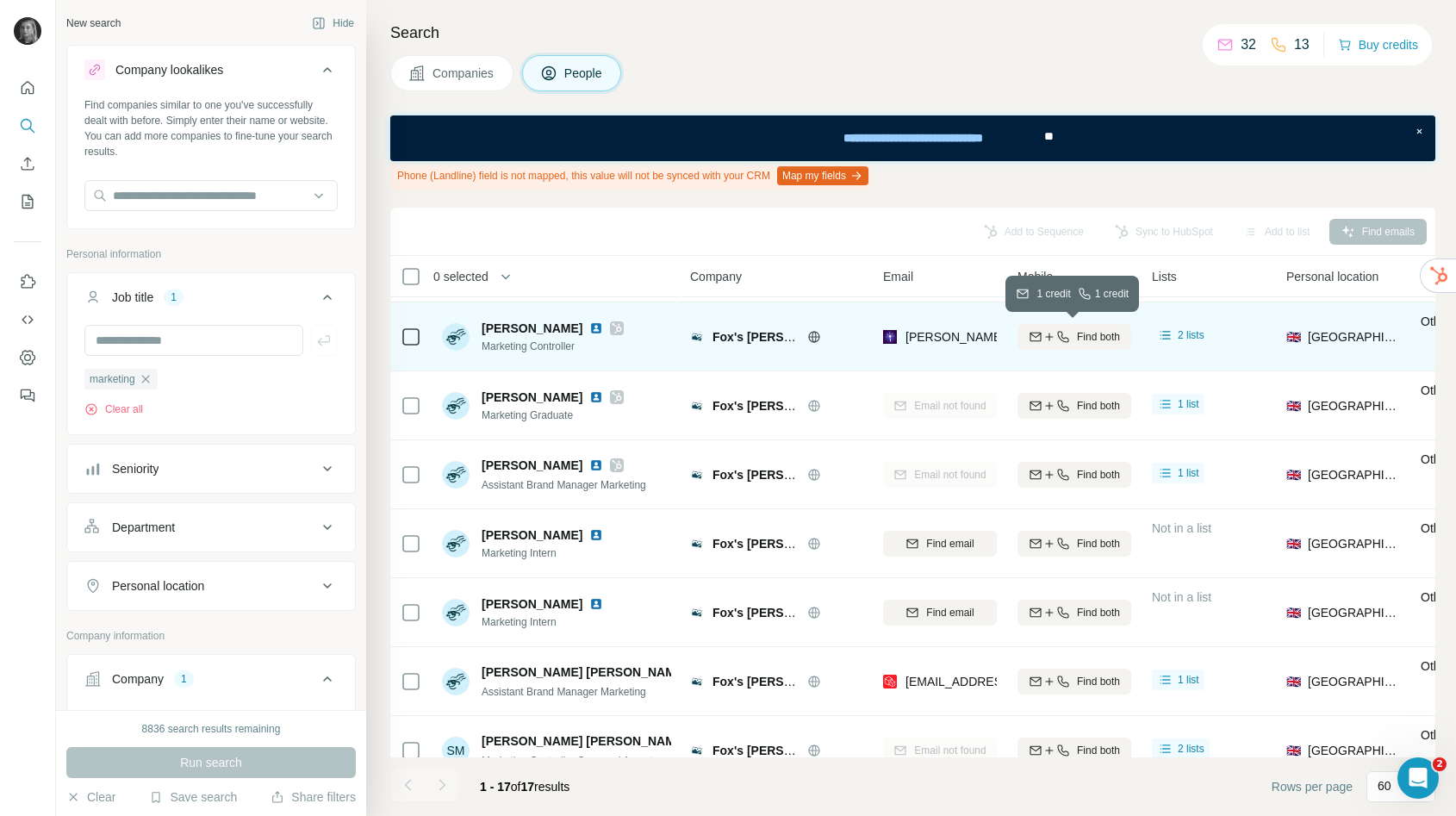
click at [1067, 344] on button "Find both" at bounding box center [1074, 337] width 114 height 26
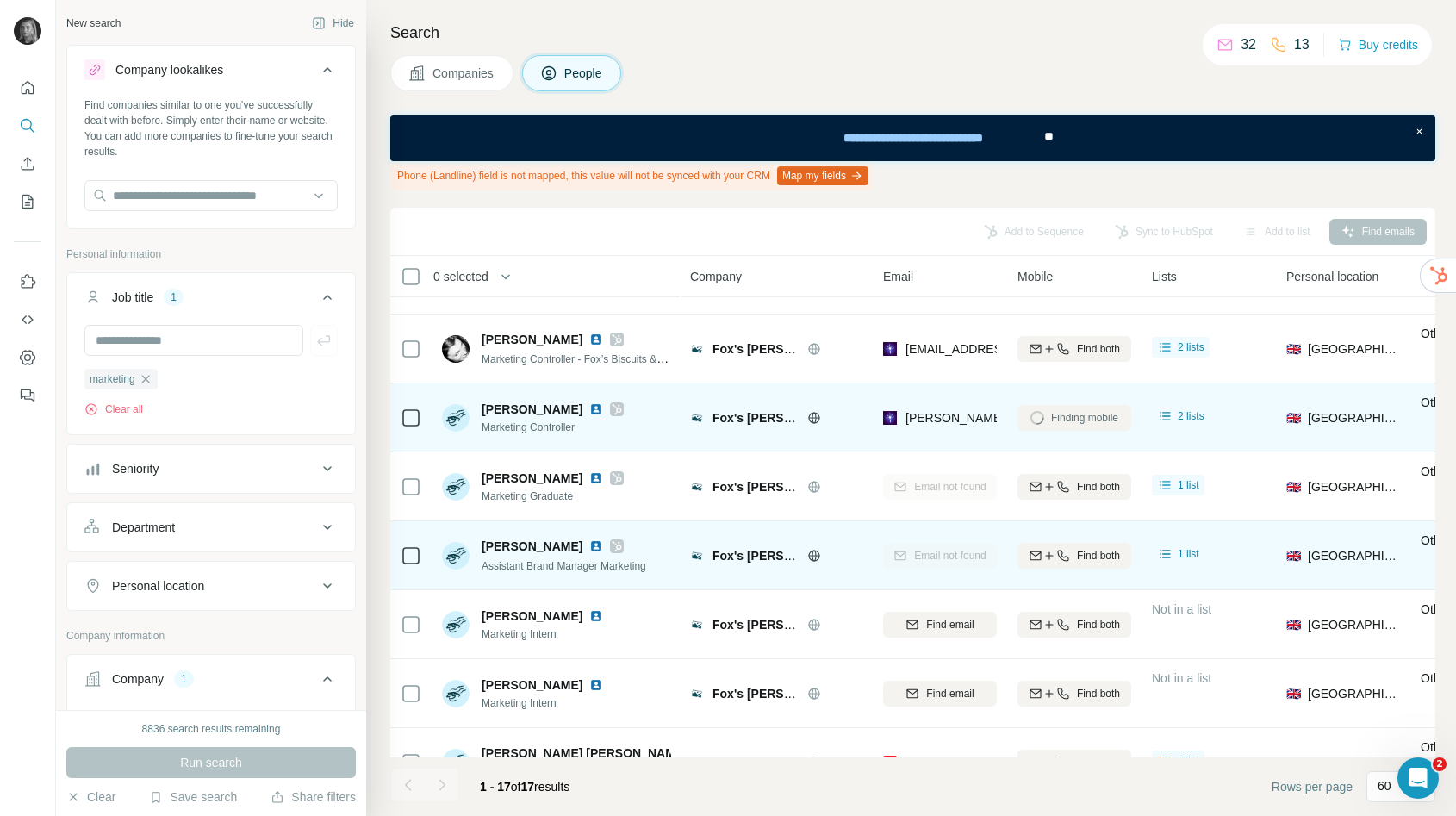
scroll to position [453, 0]
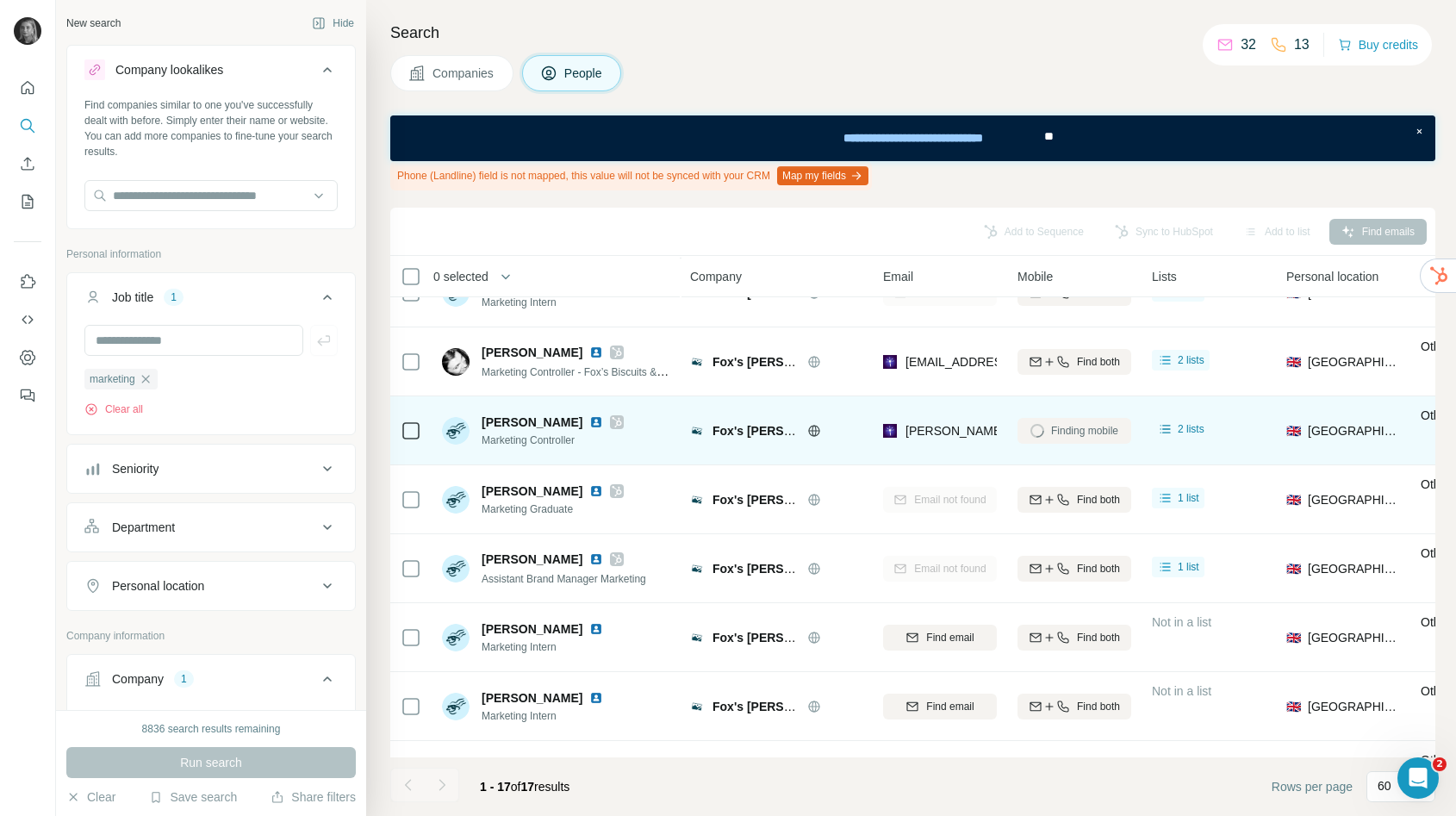
click at [1060, 430] on div "Finding mobile" at bounding box center [1074, 431] width 114 height 48
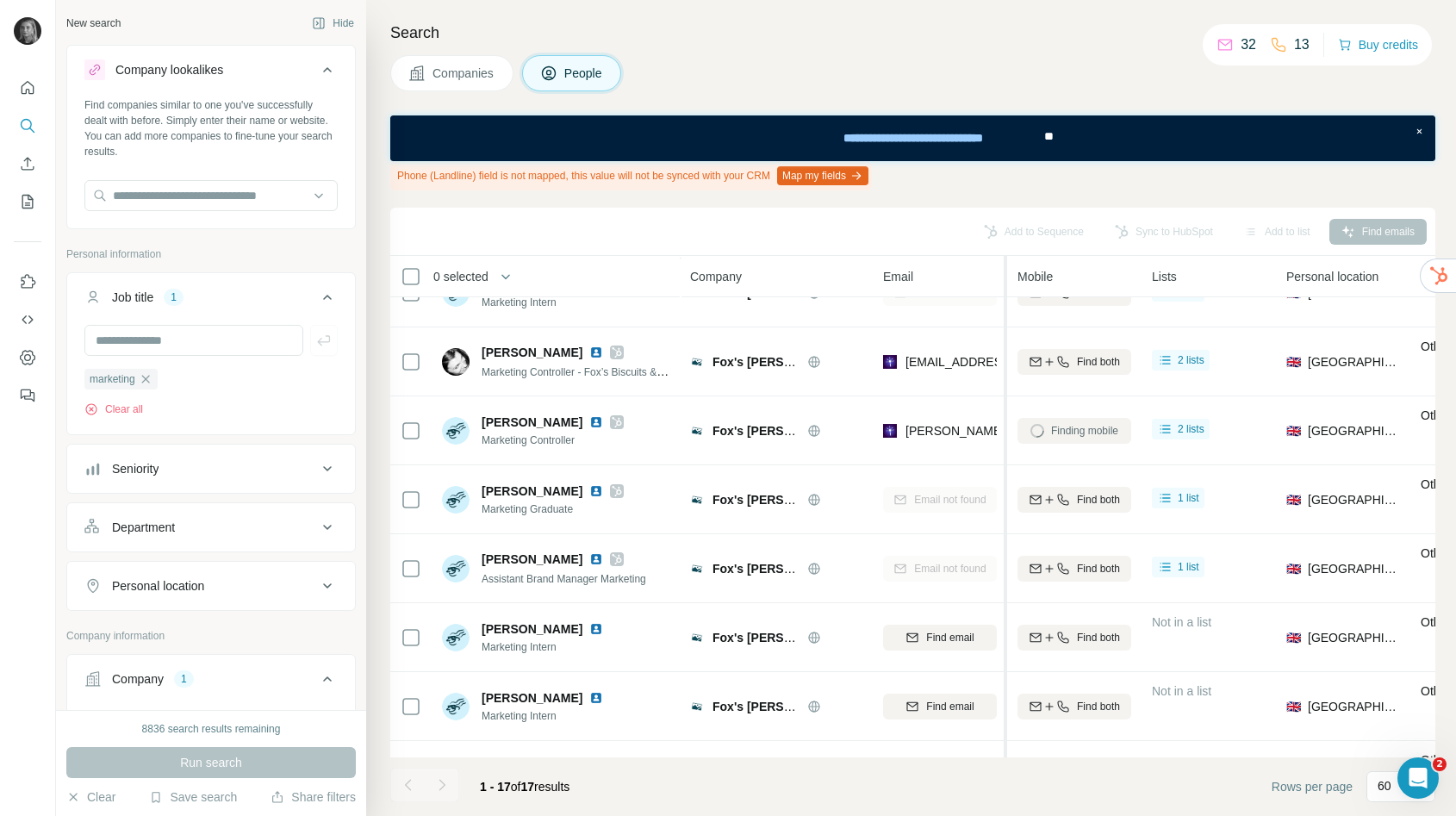
scroll to position [431, 0]
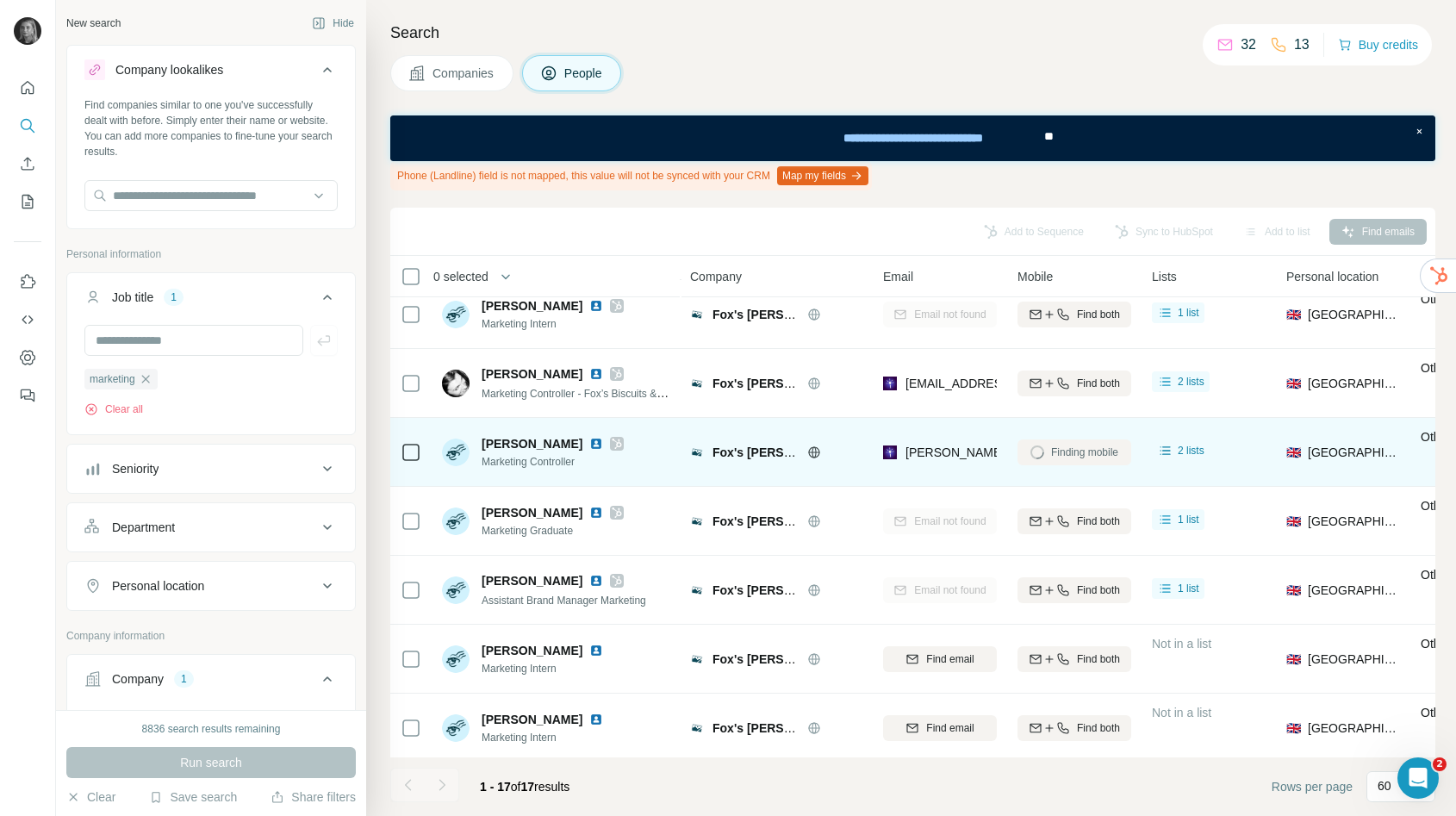
click at [1057, 454] on div "Finding mobile" at bounding box center [1074, 452] width 114 height 48
click at [1188, 455] on span "2 lists" at bounding box center [1190, 450] width 27 height 16
click at [1246, 443] on div "2 lists" at bounding box center [1209, 452] width 114 height 48
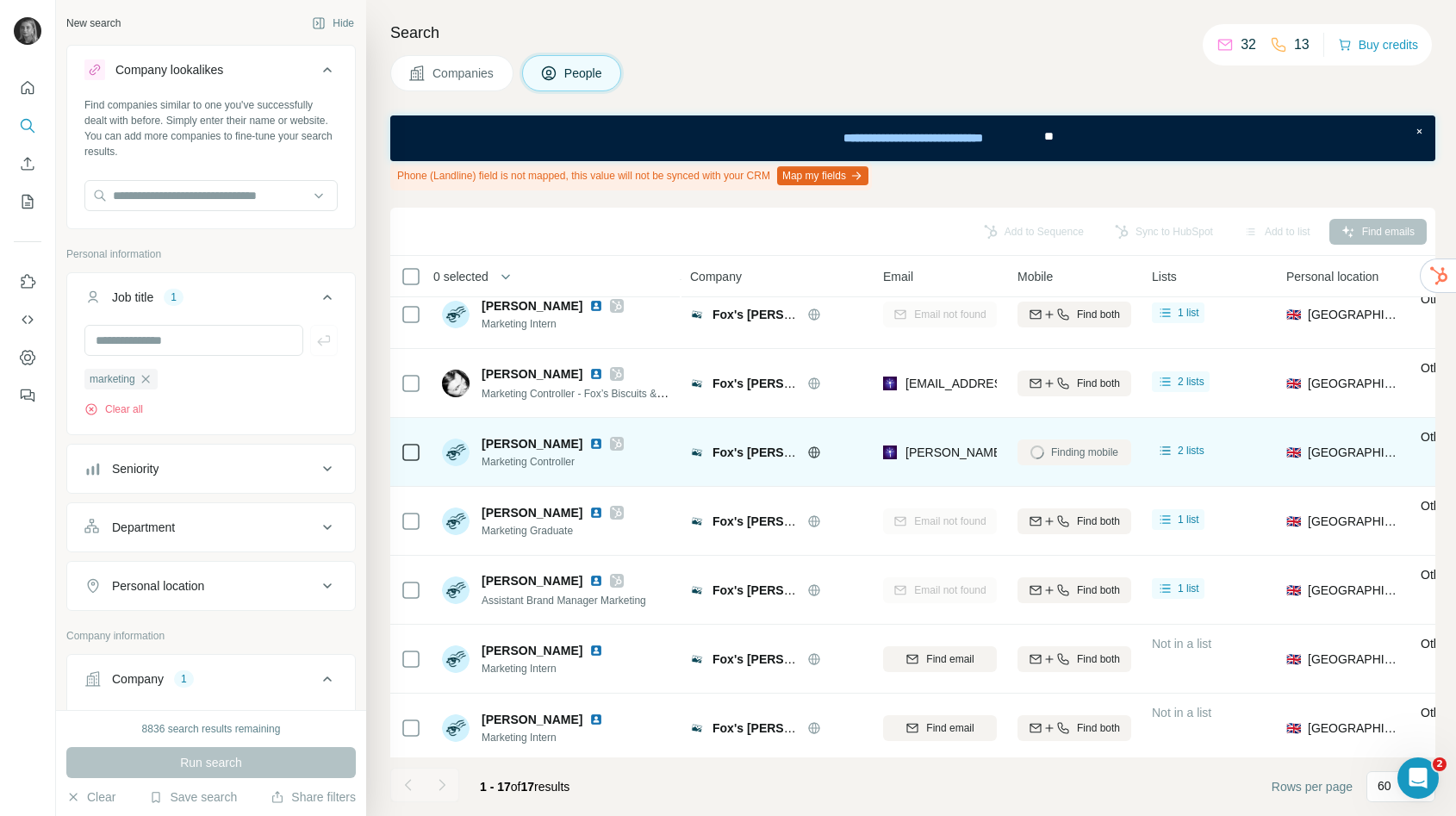
click at [1068, 453] on div "Finding mobile" at bounding box center [1074, 452] width 114 height 48
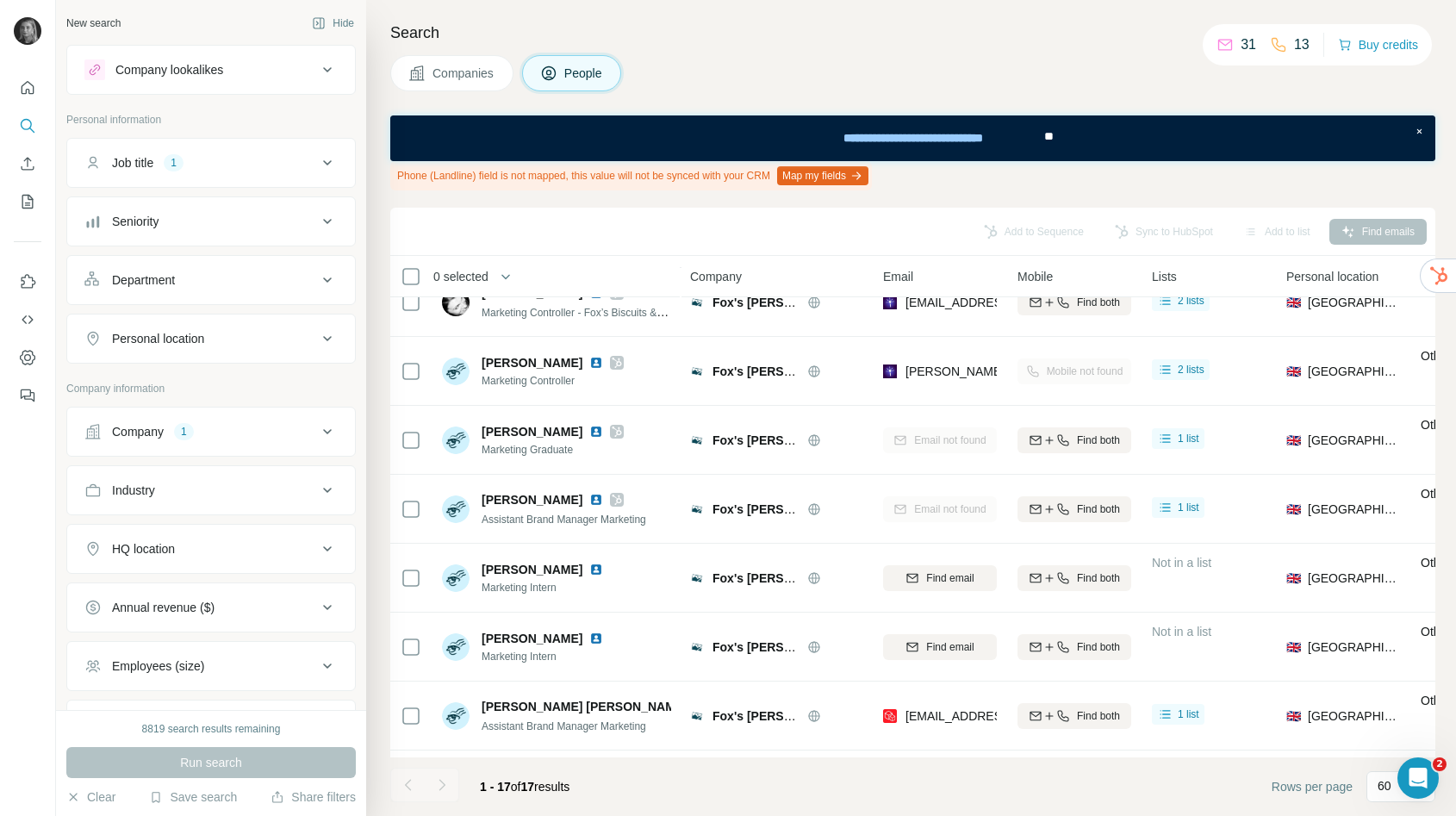
scroll to position [500, 0]
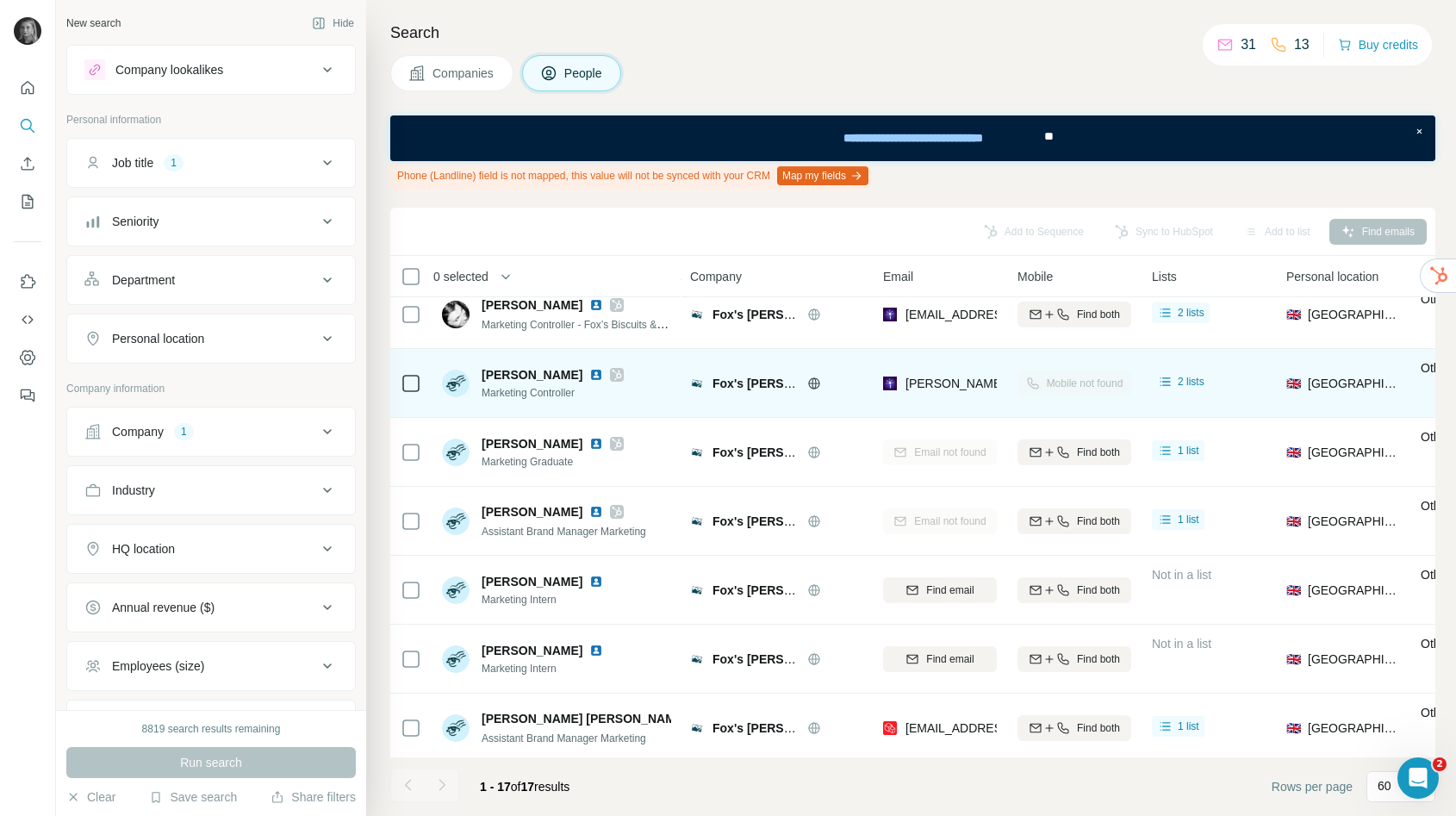
click at [1069, 392] on div "Mobile not found" at bounding box center [1074, 383] width 114 height 48
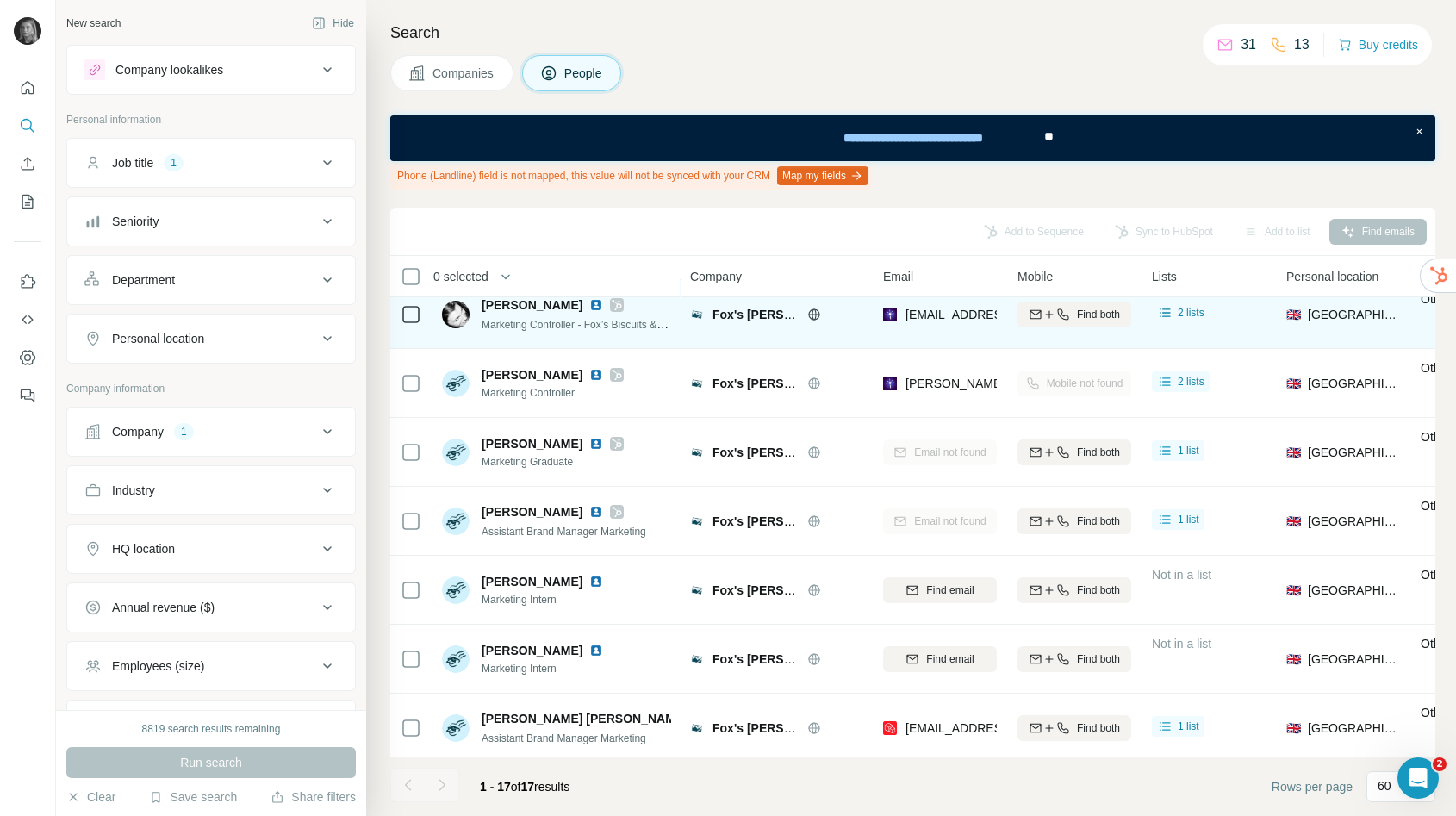
click at [1061, 330] on div "Find both" at bounding box center [1074, 314] width 114 height 48
